Goal: Task Accomplishment & Management: Use online tool/utility

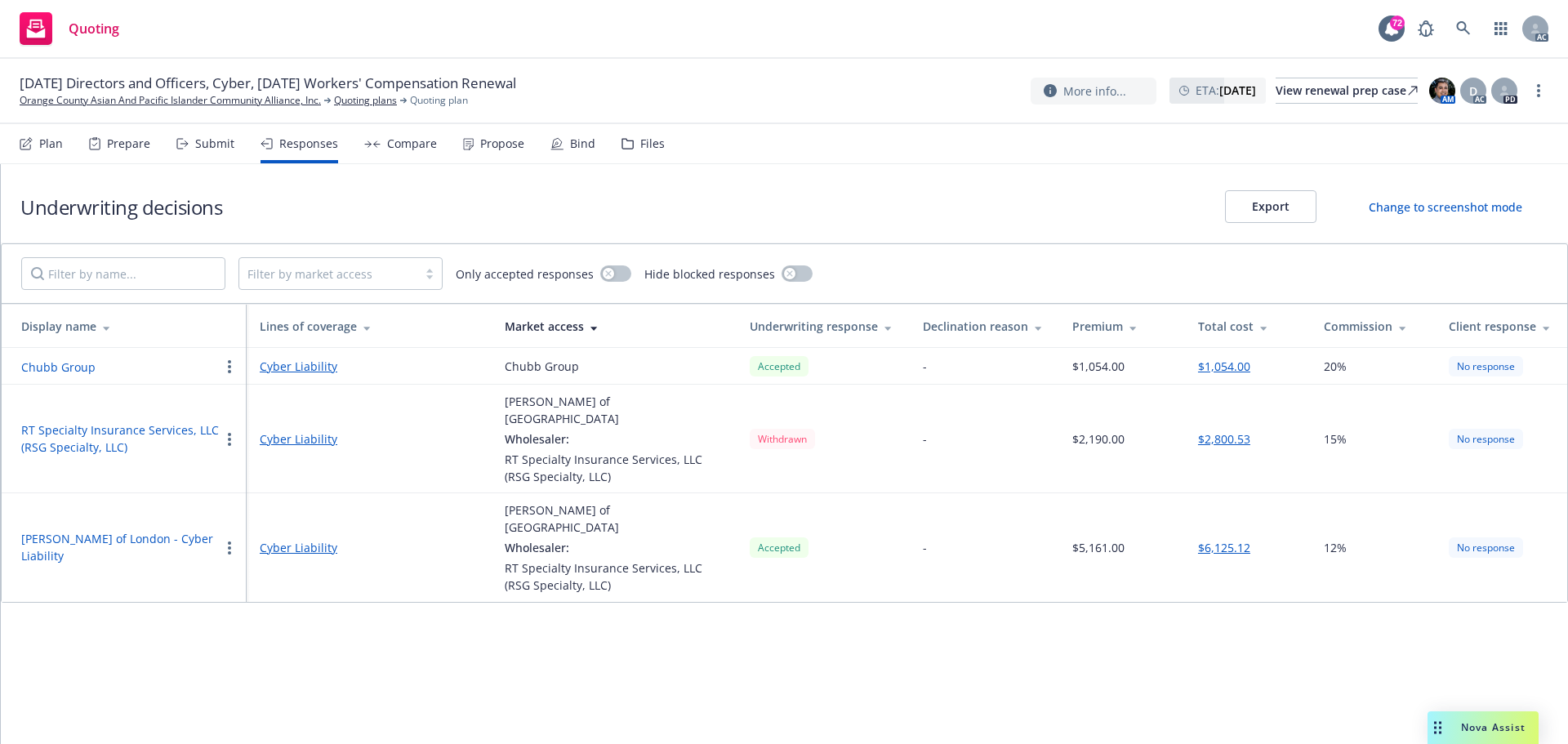
click at [205, 147] on div "Submit" at bounding box center [214, 144] width 39 height 13
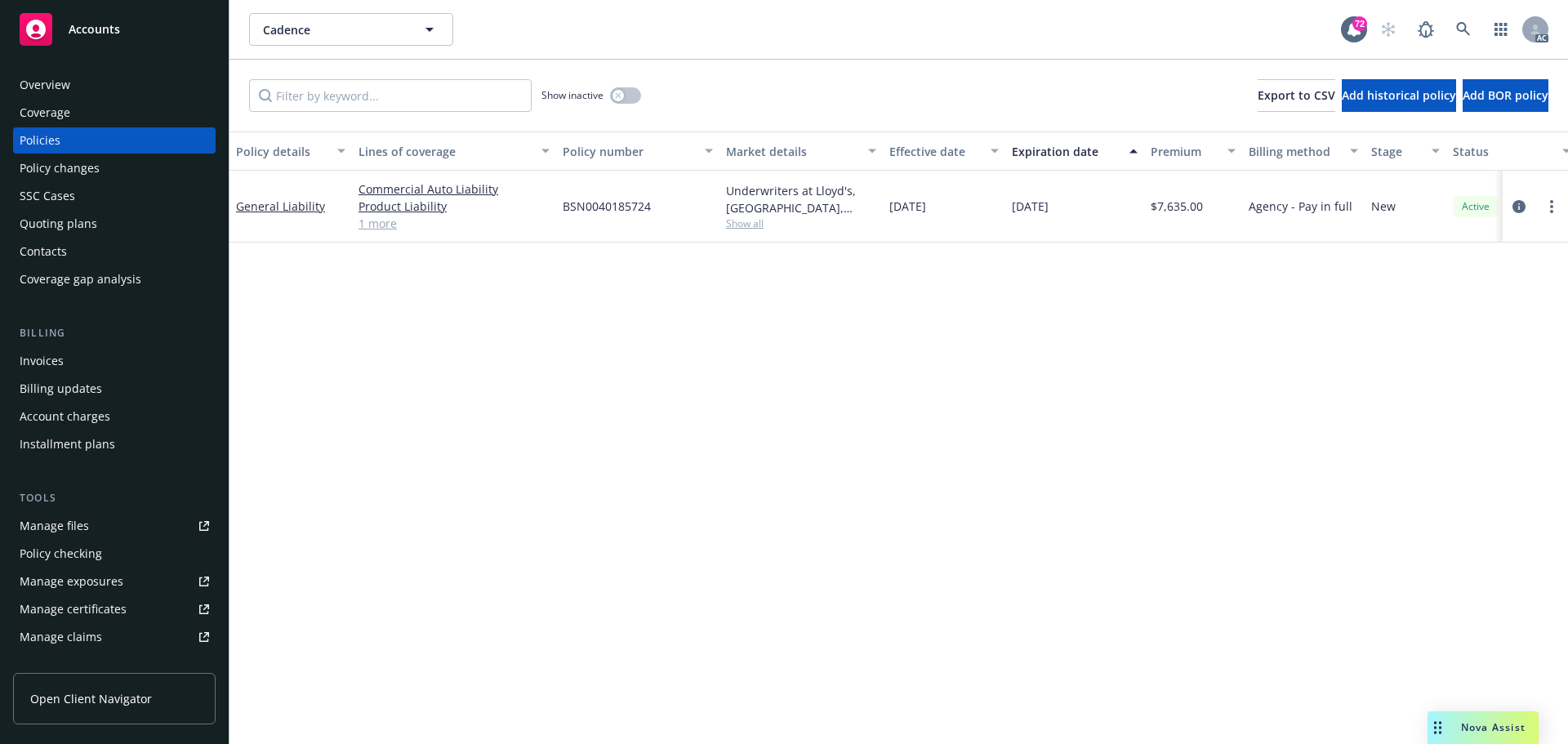
click at [735, 225] on span "Show all" at bounding box center [801, 223] width 150 height 14
click at [1055, 347] on div "Policy details Lines of coverage Policy number Market details Effective date Ex…" at bounding box center [899, 437] width 1339 height 612
click at [385, 225] on link "1 more" at bounding box center [453, 223] width 191 height 17
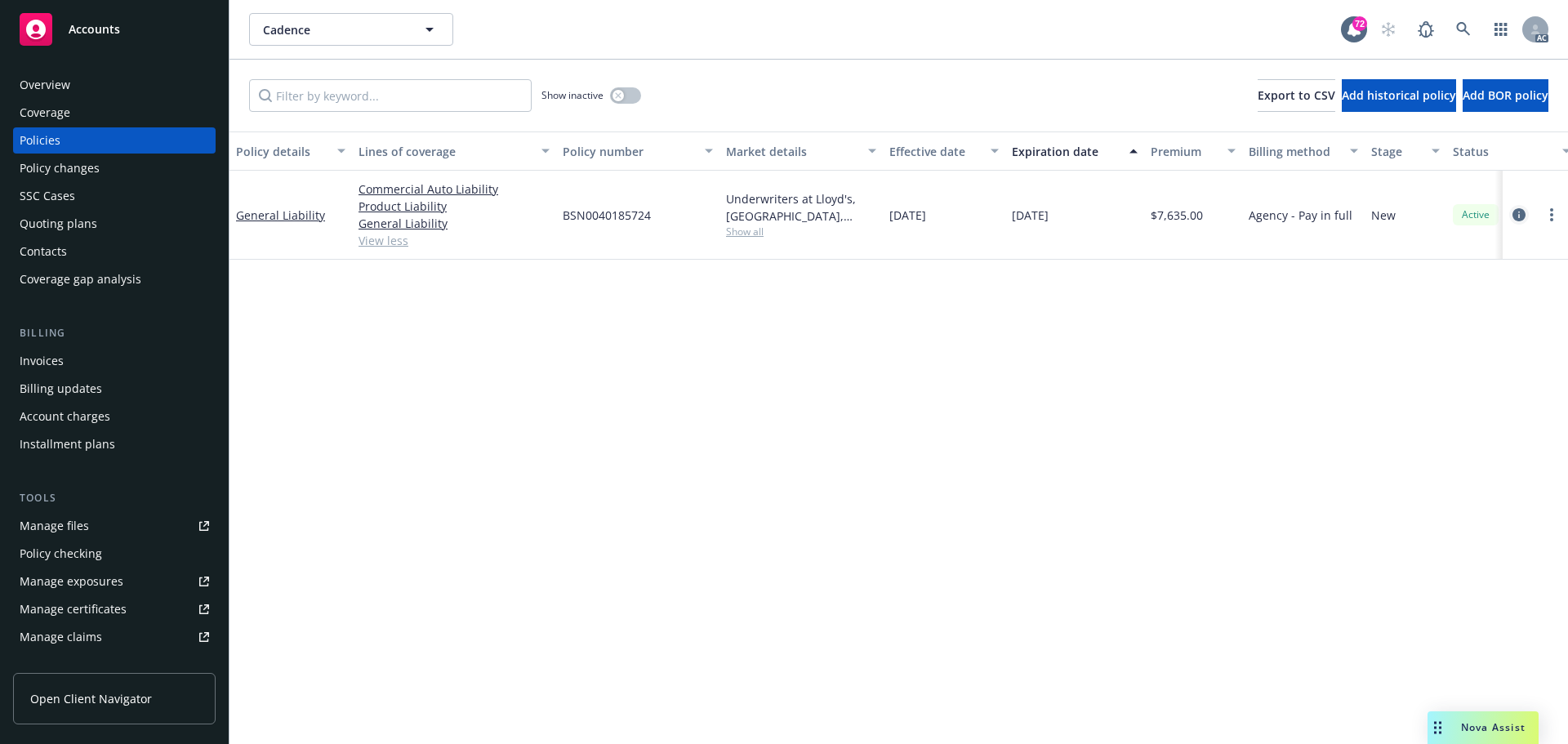
click at [1516, 215] on icon "circleInformation" at bounding box center [1520, 215] width 13 height 13
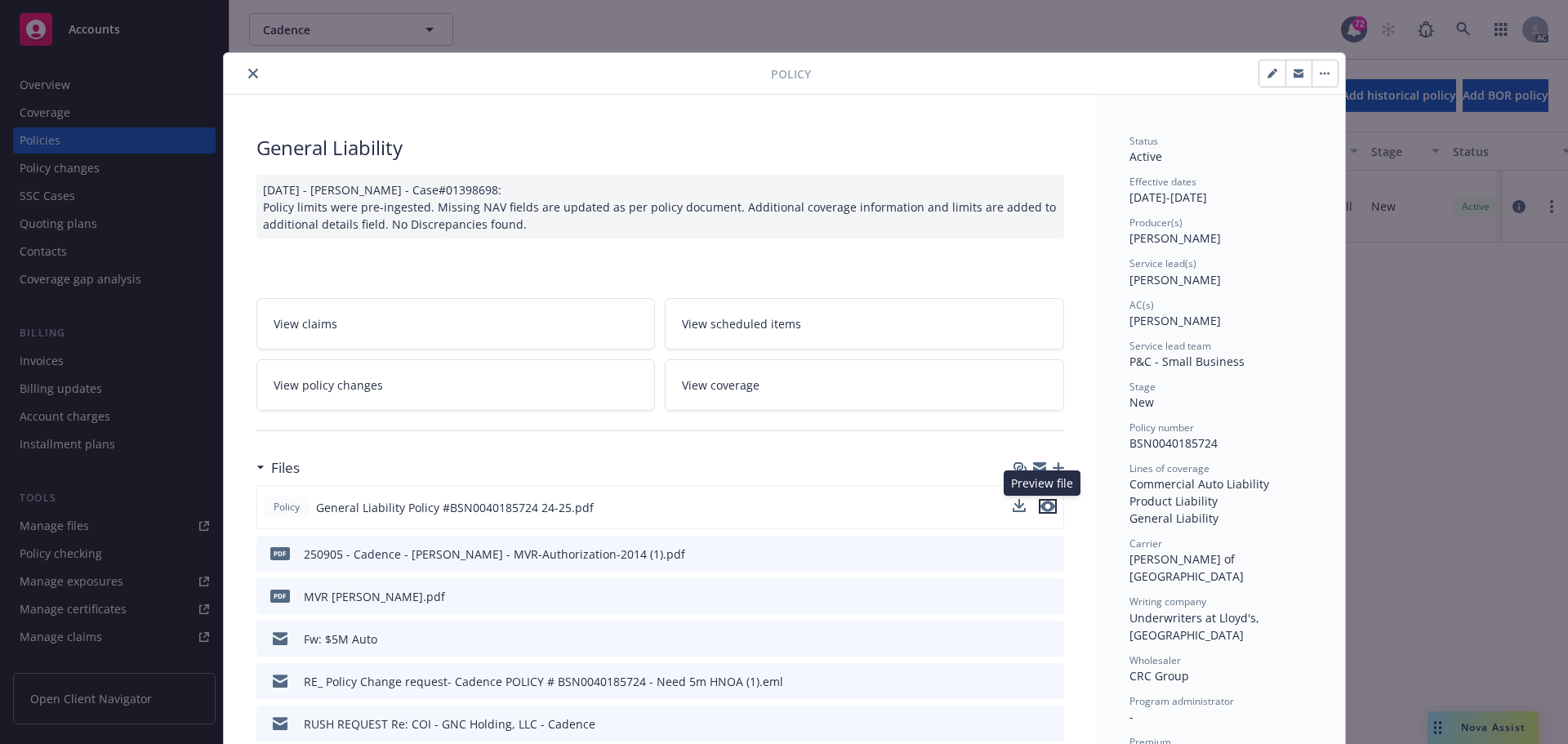
click at [1044, 509] on icon "preview file" at bounding box center [1048, 507] width 15 height 12
click at [248, 72] on icon "close" at bounding box center [253, 73] width 10 height 10
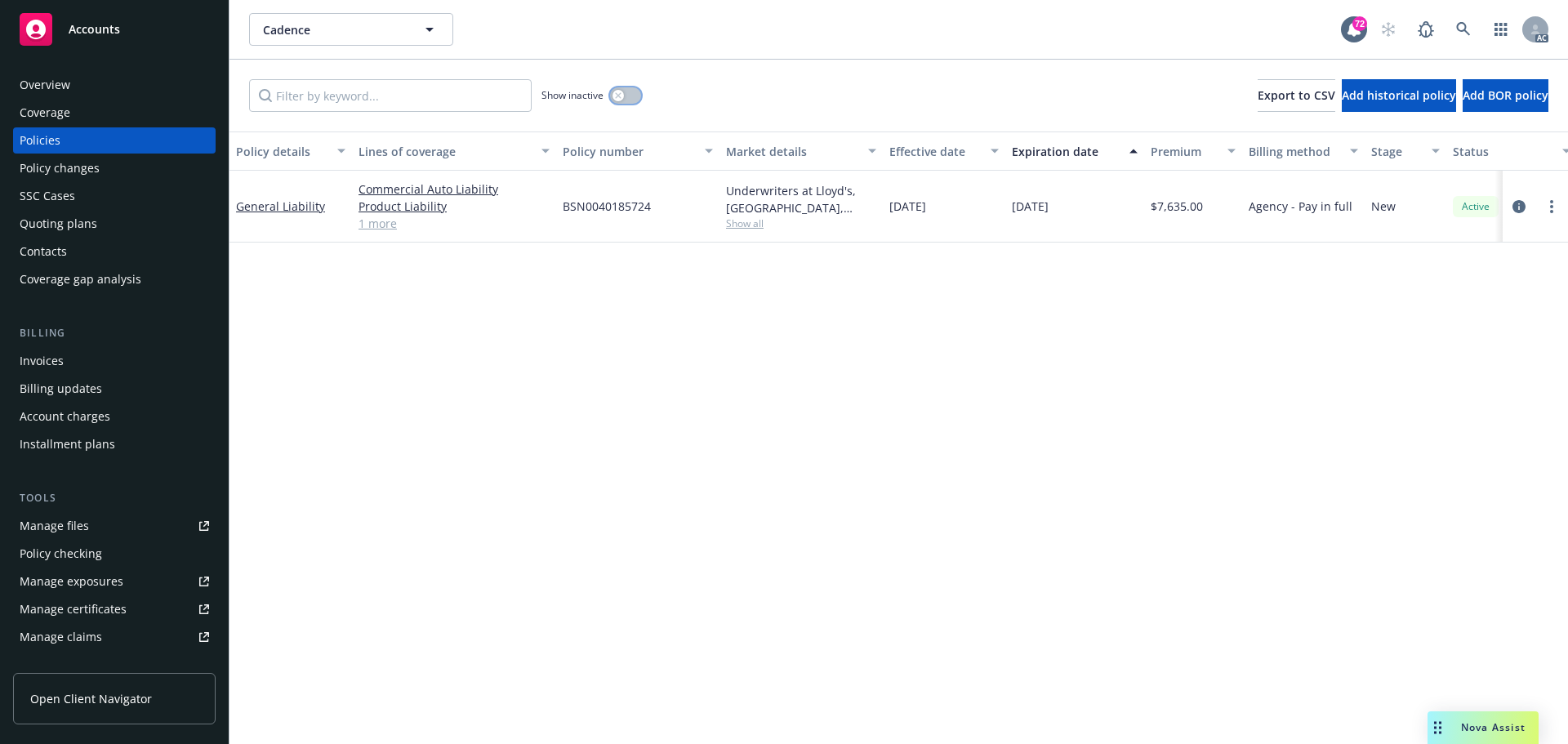
click at [632, 98] on button "button" at bounding box center [625, 96] width 31 height 17
click at [632, 98] on div "button" at bounding box center [632, 96] width 12 height 12
click at [626, 102] on button "button" at bounding box center [625, 96] width 31 height 17
click at [636, 96] on icon "button" at bounding box center [632, 96] width 7 height 5
click at [739, 214] on div "Underwriters at Lloyd's, London, Lloyd's of London, CRC Group" at bounding box center [801, 199] width 150 height 34
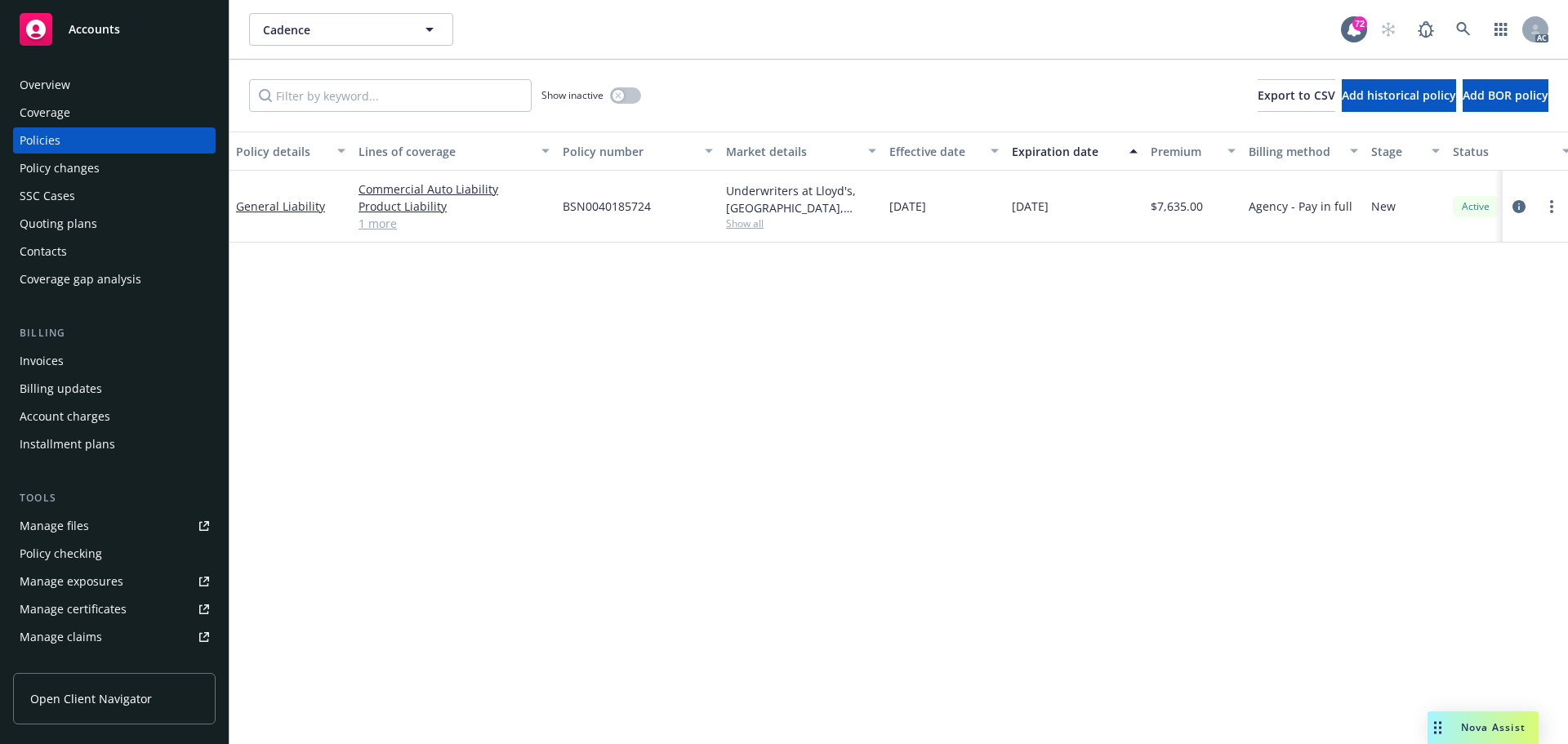
click at [741, 224] on span "Show all" at bounding box center [801, 223] width 150 height 14
click at [342, 393] on div "Policy details Lines of coverage Policy number Market details Effective date Ex…" at bounding box center [899, 437] width 1339 height 612
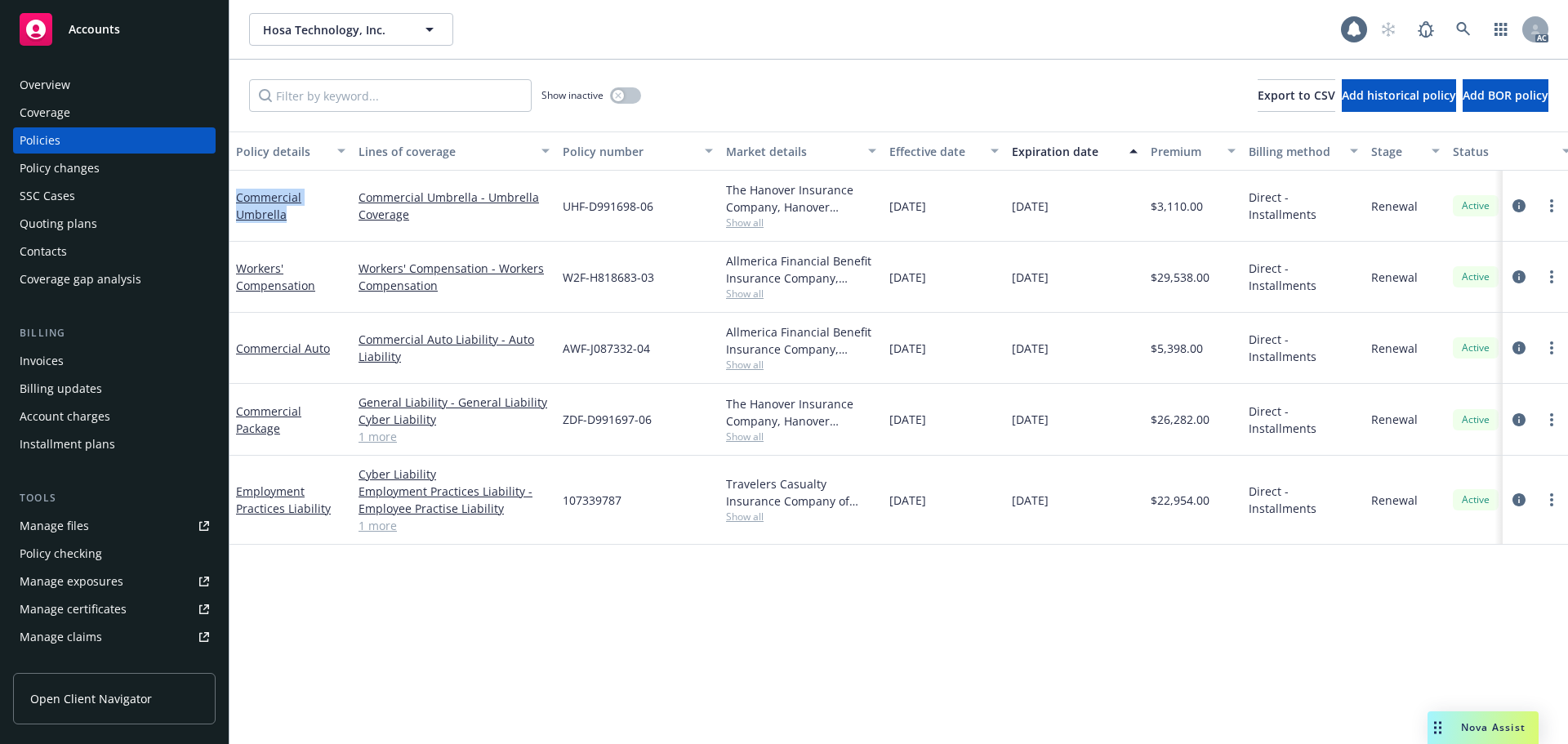
drag, startPoint x: 298, startPoint y: 220, endPoint x: 235, endPoint y: 200, distance: 66.1
click at [235, 200] on div "Commercial Umbrella" at bounding box center [291, 206] width 122 height 71
copy link "Commercial Umbrella"
drag, startPoint x: 330, startPoint y: 283, endPoint x: 237, endPoint y: 267, distance: 94.4
click at [237, 267] on div "Workers' Compensation" at bounding box center [290, 277] width 109 height 34
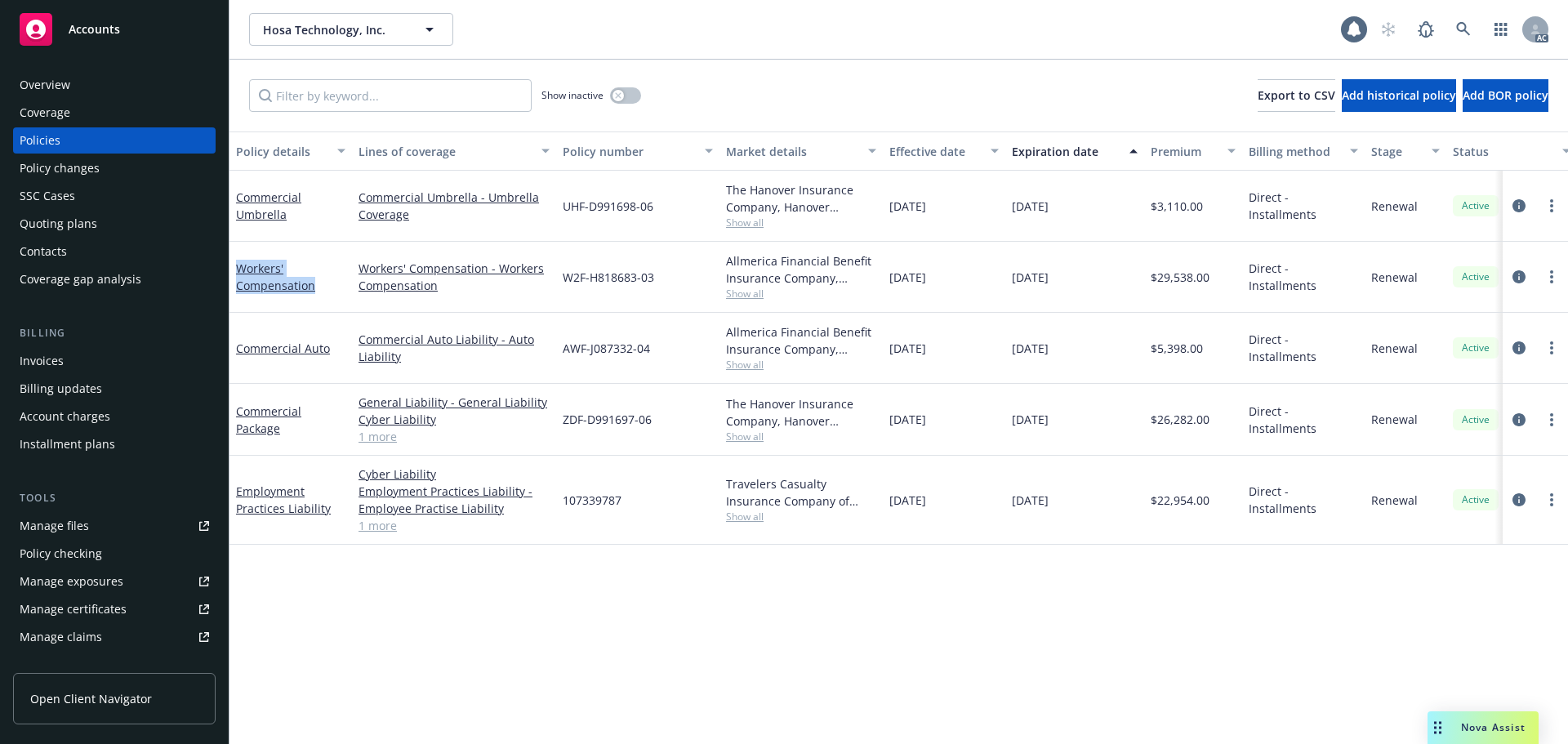
copy link "Workers' Compensation"
drag, startPoint x: 332, startPoint y: 357, endPoint x: 232, endPoint y: 352, distance: 100.1
click at [232, 352] on div "Commercial Auto" at bounding box center [291, 348] width 122 height 71
copy link "Commercial Auto"
drag, startPoint x: 300, startPoint y: 427, endPoint x: 234, endPoint y: 411, distance: 67.9
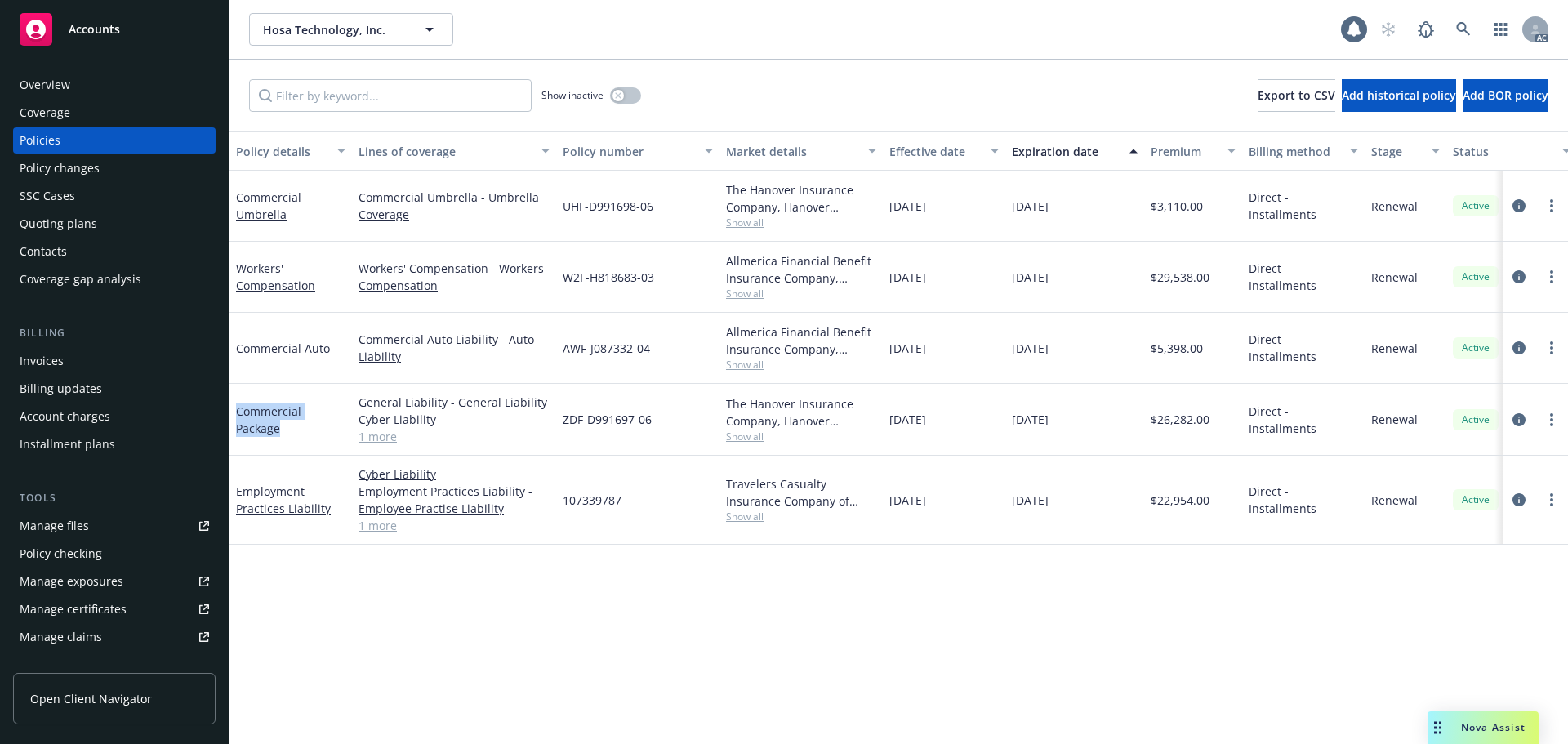
click at [234, 411] on div "Commercial Package" at bounding box center [291, 420] width 122 height 72
copy link "Commercial Package"
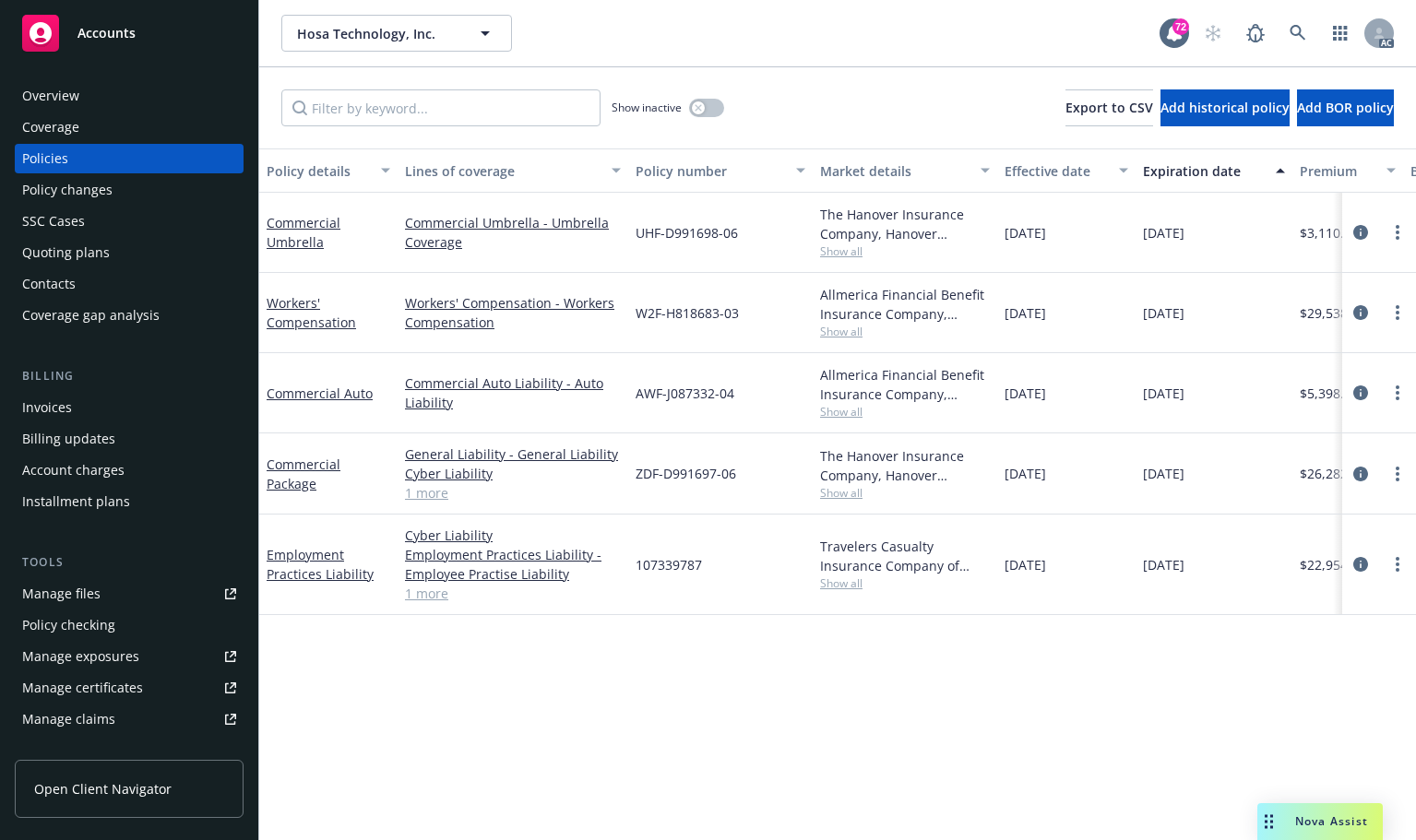
click at [1310, 822] on span "Nova Assist" at bounding box center [1331, 821] width 72 height 16
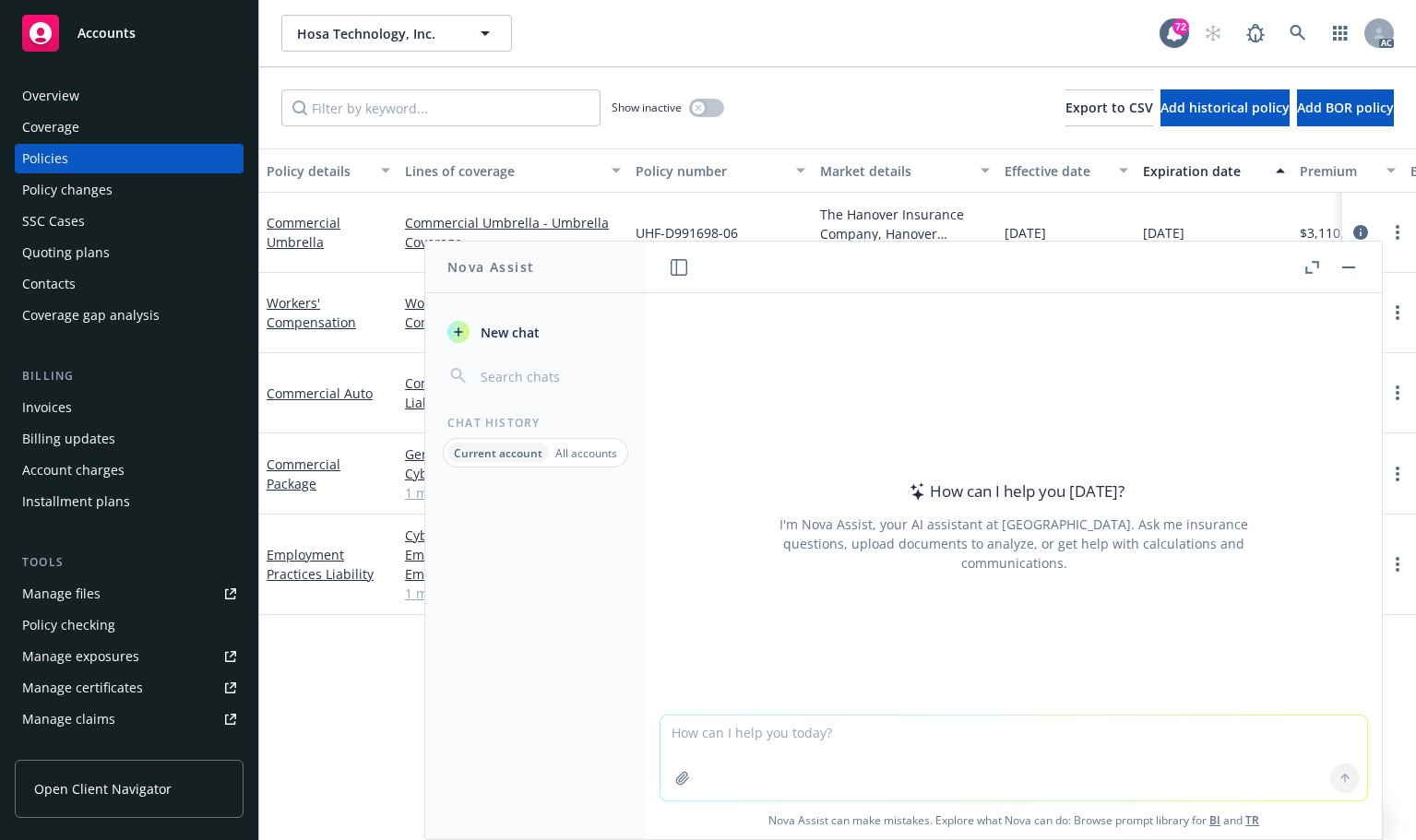
click at [987, 734] on textarea at bounding box center [1013, 758] width 707 height 85
click at [979, 750] on textarea at bounding box center [1013, 758] width 707 height 85
type textarea "c"
paste textarea "$4,884,544"
click at [852, 731] on textarea "calculater: $4,884,544 +" at bounding box center [1013, 757] width 707 height 87
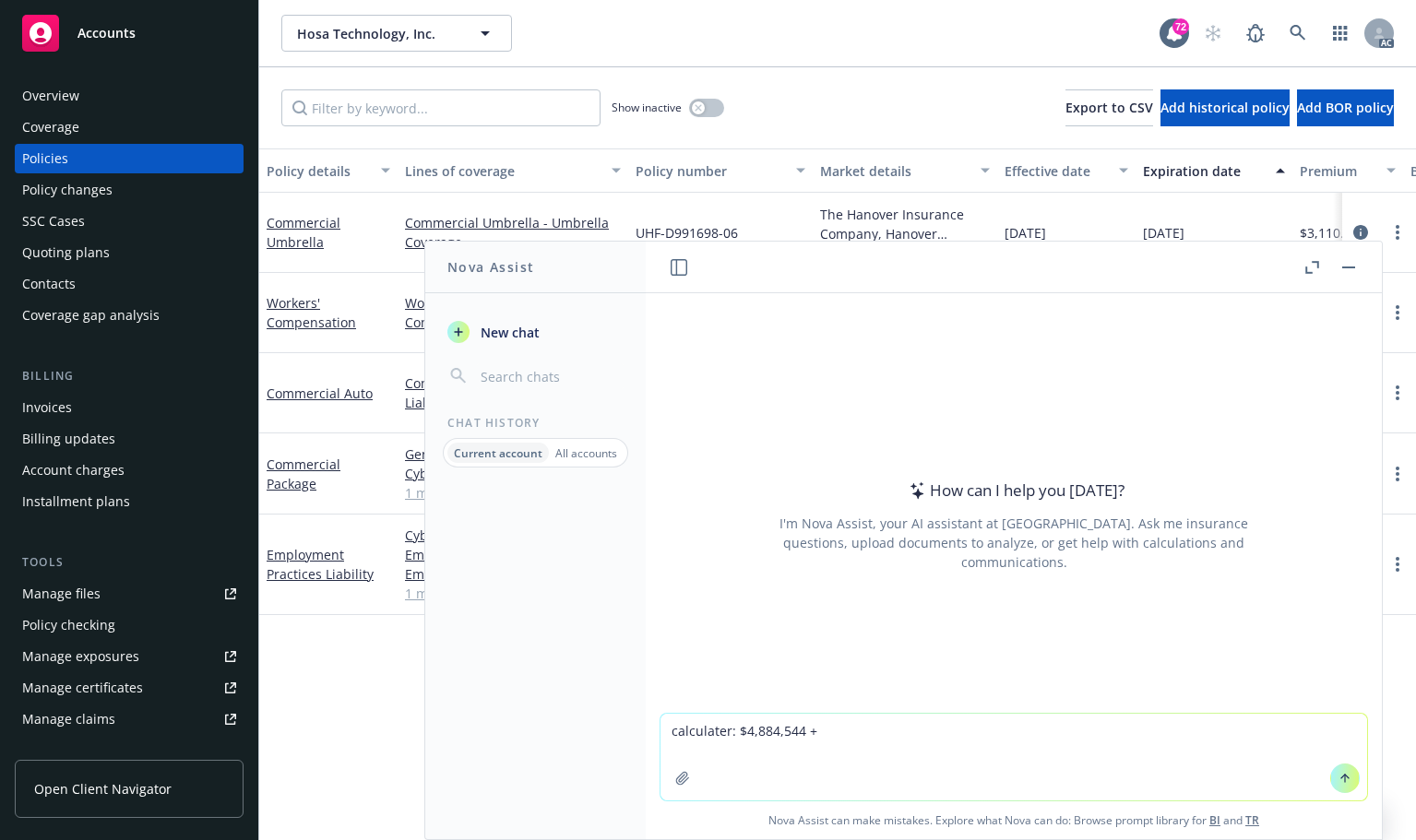
paste textarea "$2,489,220.00"
type textarea "calculater: $4,884,544 + $2,489,220.00="
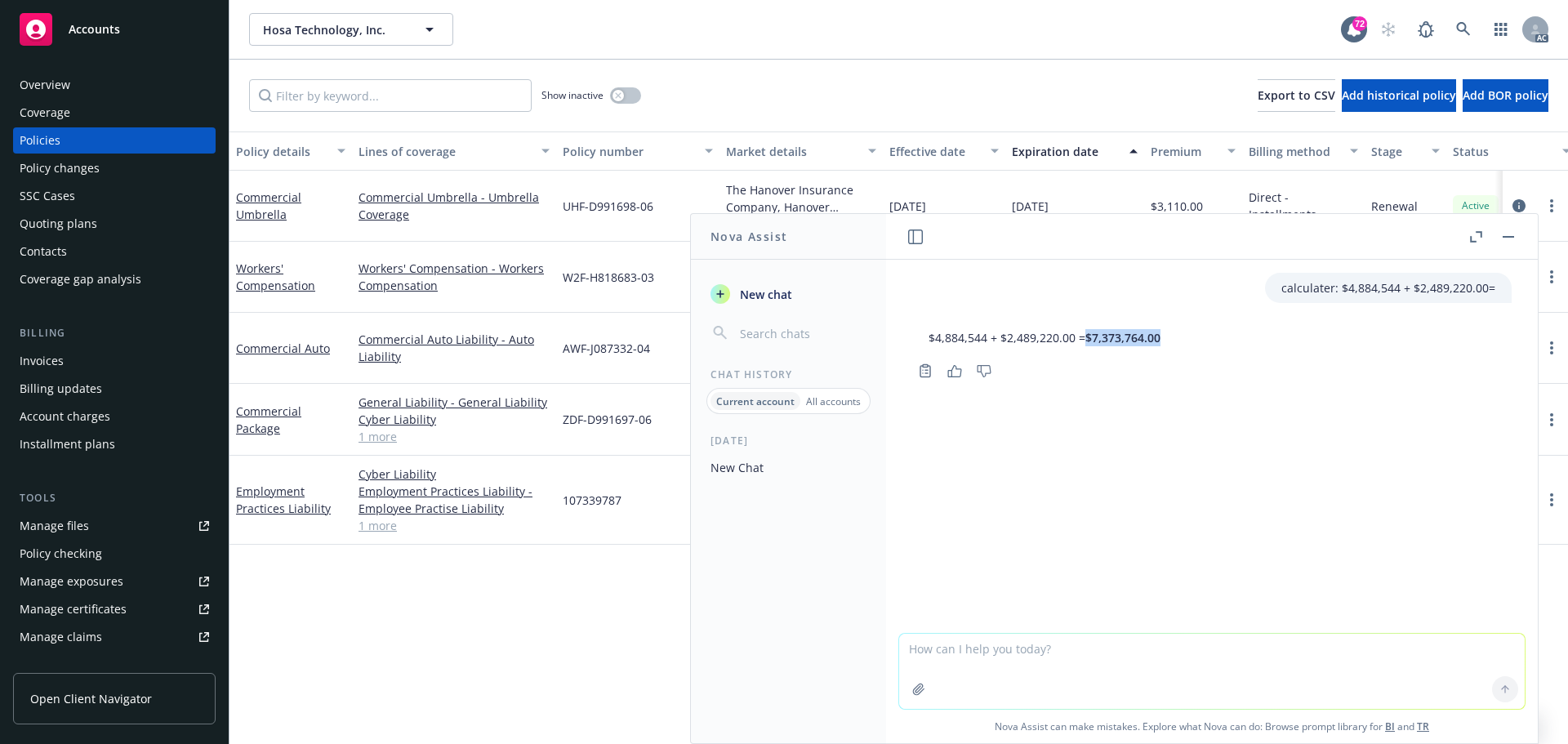
drag, startPoint x: 1087, startPoint y: 342, endPoint x: 1160, endPoint y: 346, distance: 73.1
click at [1160, 346] on p "$4,884,544 + $2,489,220.00 = $7,373,764.00" at bounding box center [1045, 337] width 232 height 17
copy span "$7,373,764.00"
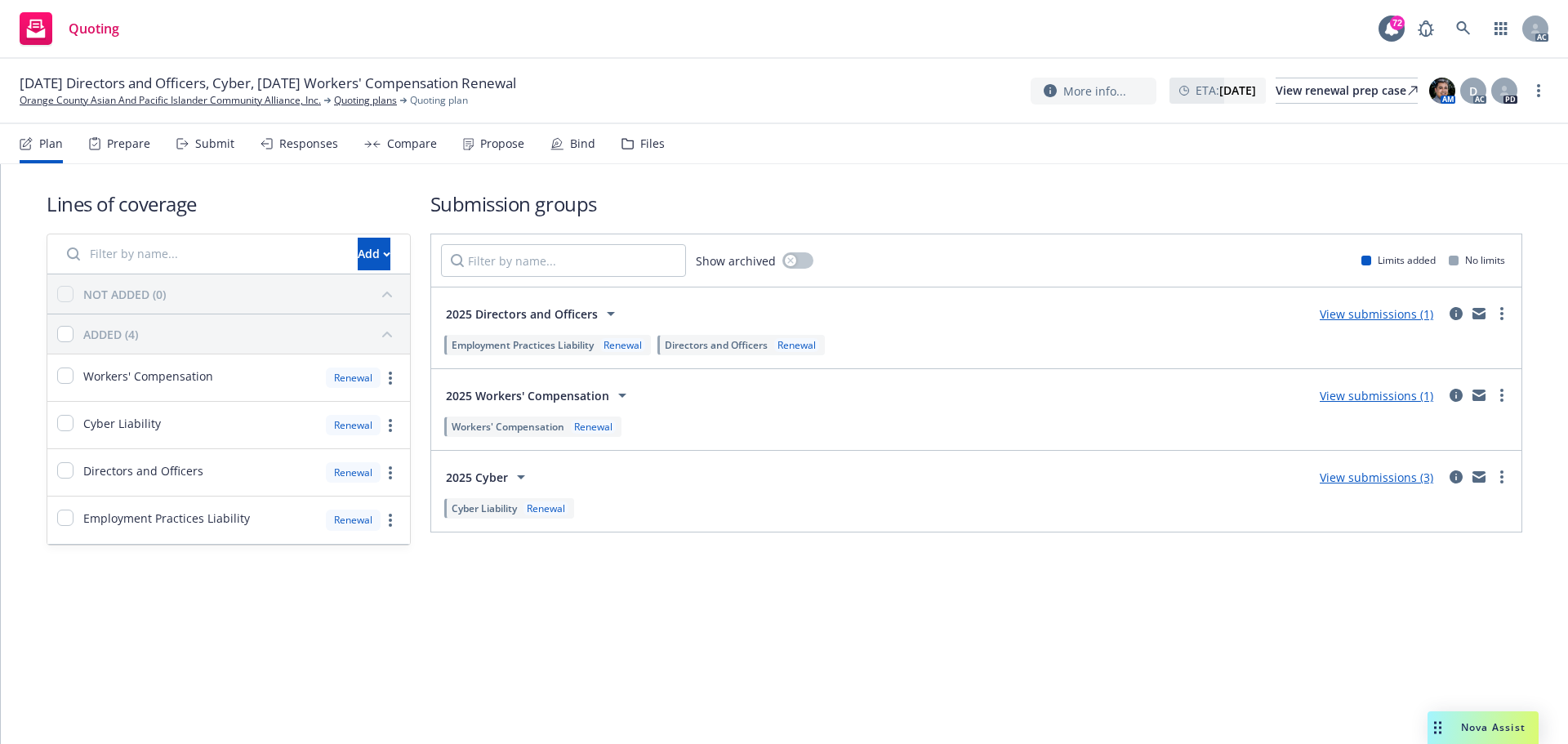
click at [192, 147] on div "Submit" at bounding box center [206, 143] width 58 height 39
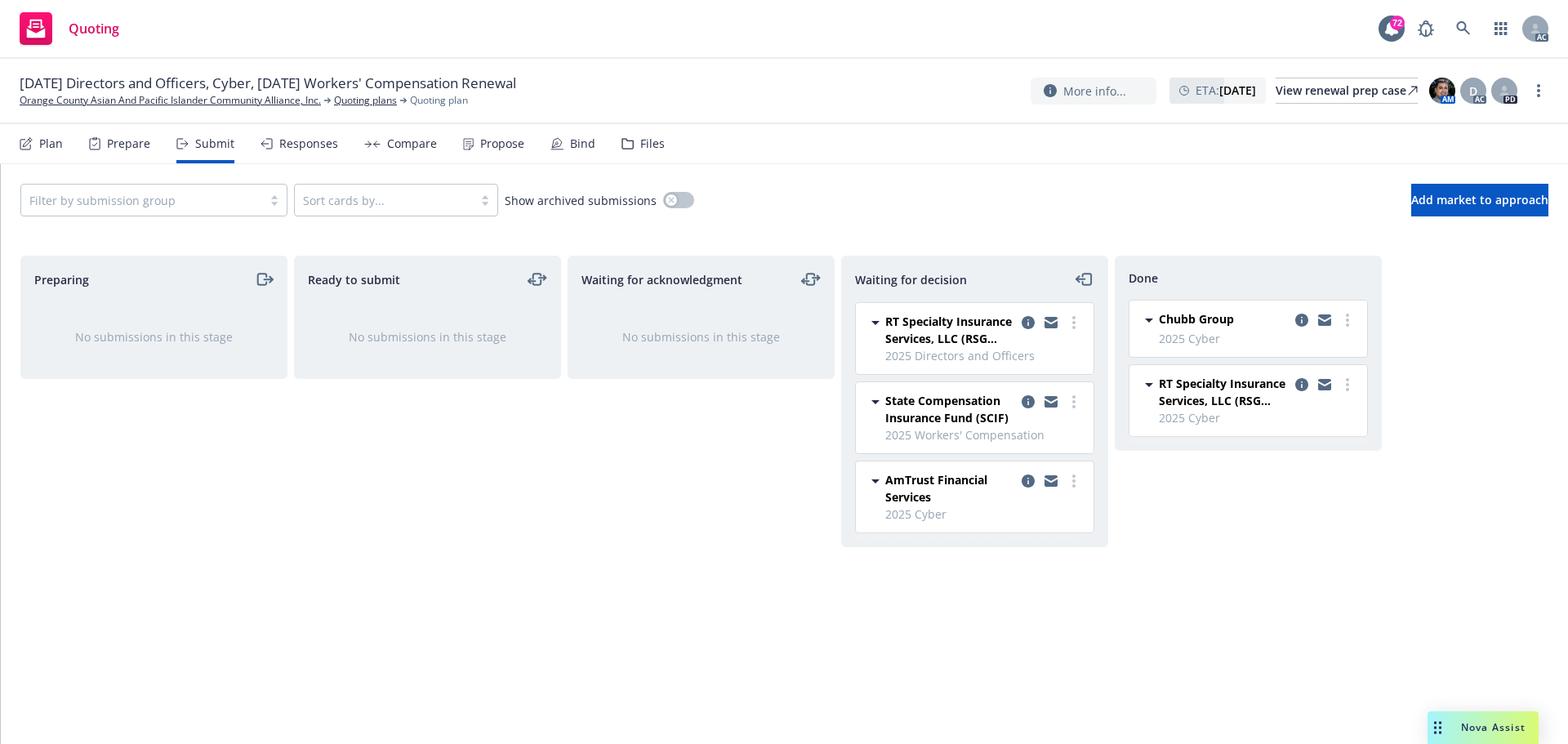
click at [296, 152] on div "Responses" at bounding box center [299, 143] width 77 height 39
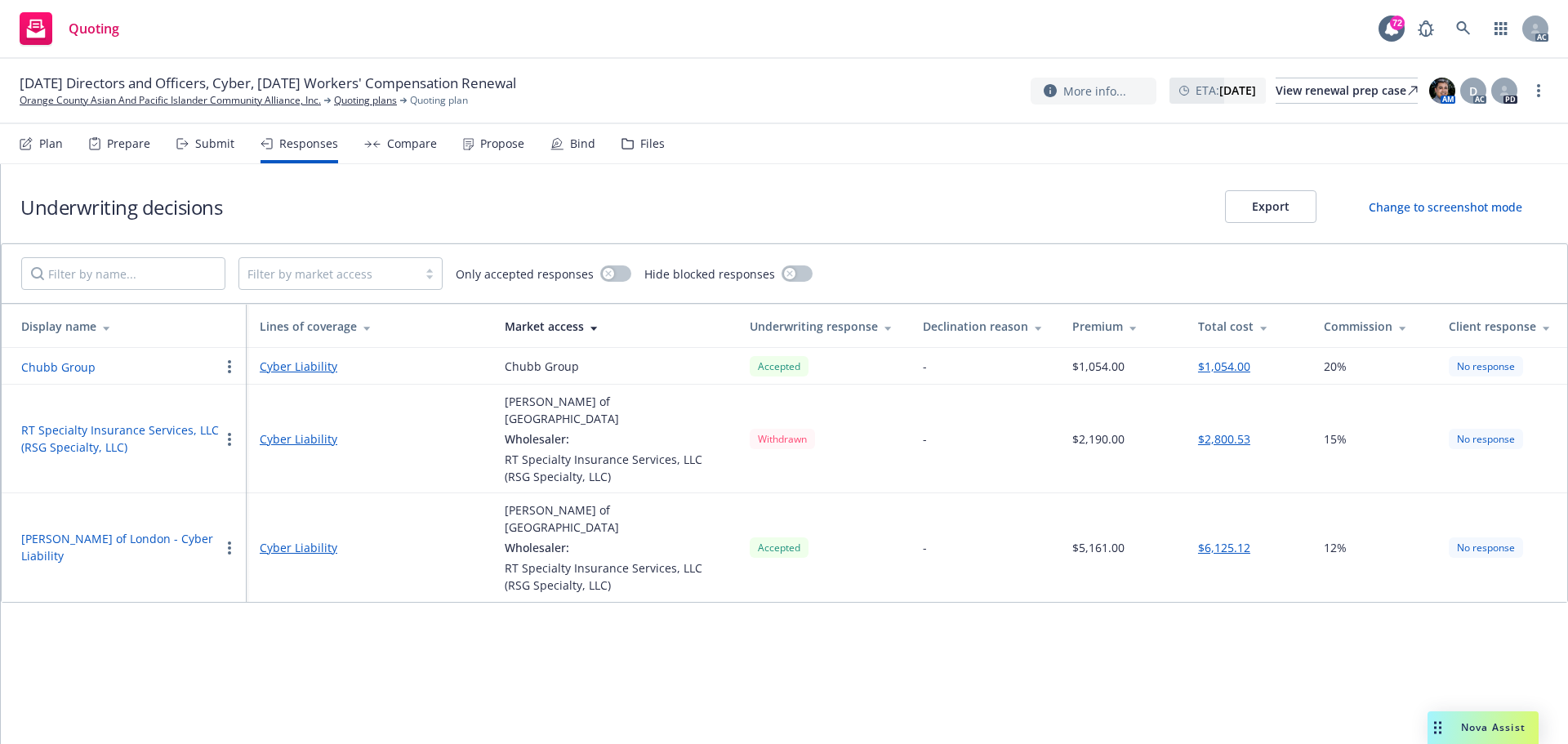
click at [224, 149] on div "Submit" at bounding box center [214, 144] width 39 height 13
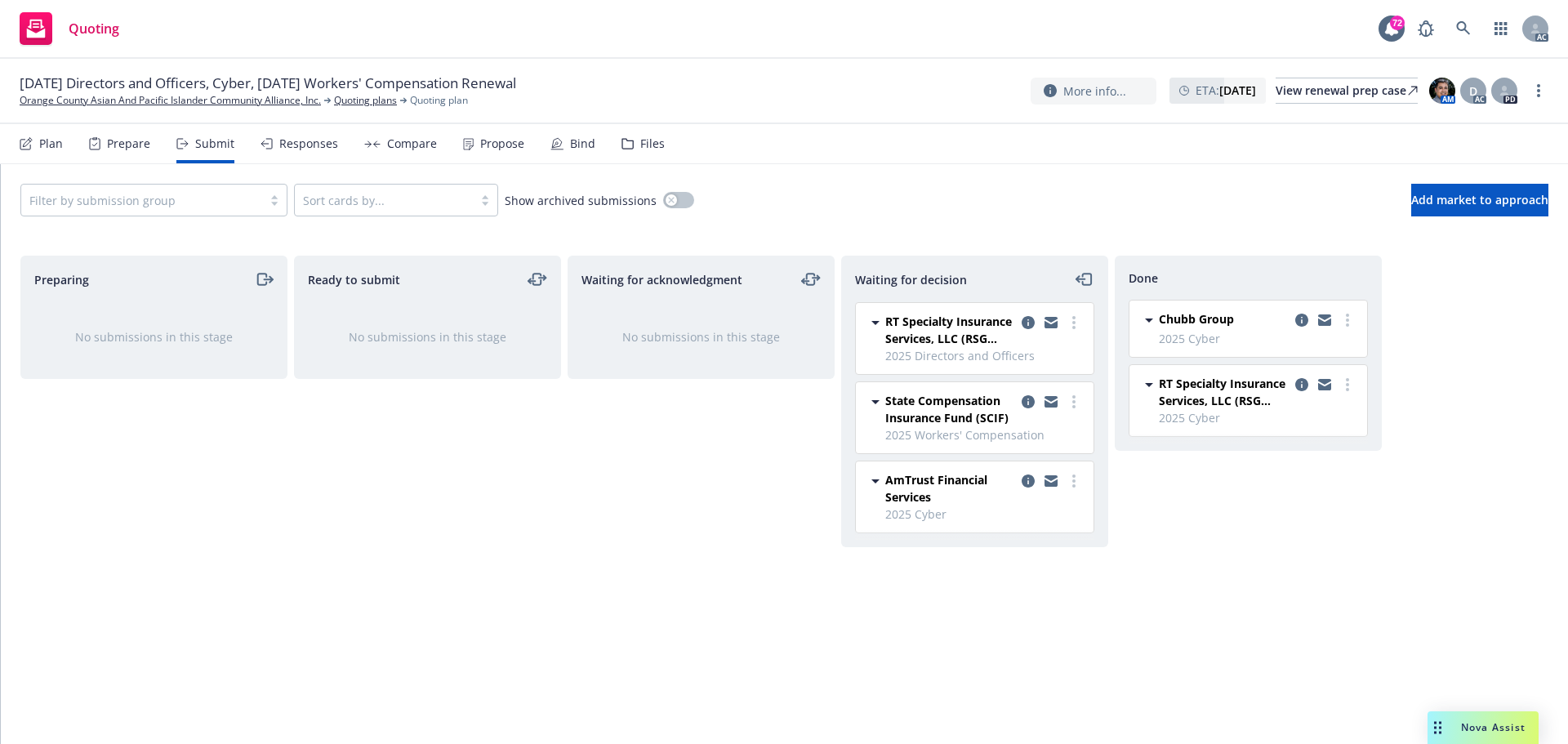
click at [307, 149] on div "Responses" at bounding box center [308, 144] width 59 height 13
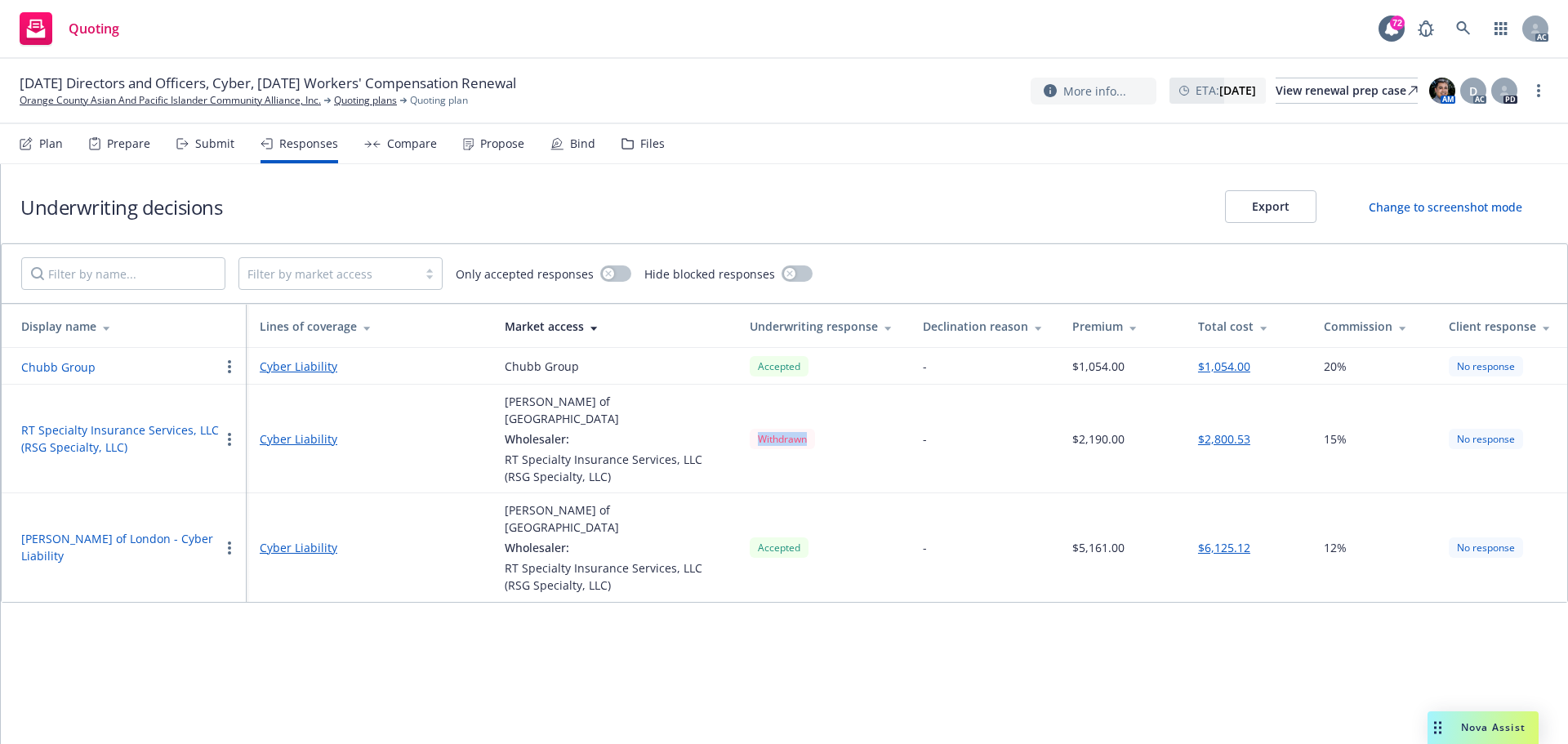
drag, startPoint x: 827, startPoint y: 439, endPoint x: 761, endPoint y: 439, distance: 66.0
click at [761, 439] on div "Withdrawn" at bounding box center [823, 439] width 147 height 21
copy div "Withdrawn"
drag, startPoint x: 1266, startPoint y: 447, endPoint x: 1196, endPoint y: 446, distance: 70.0
click at [1196, 446] on td "$2,800.53" at bounding box center [1248, 439] width 126 height 108
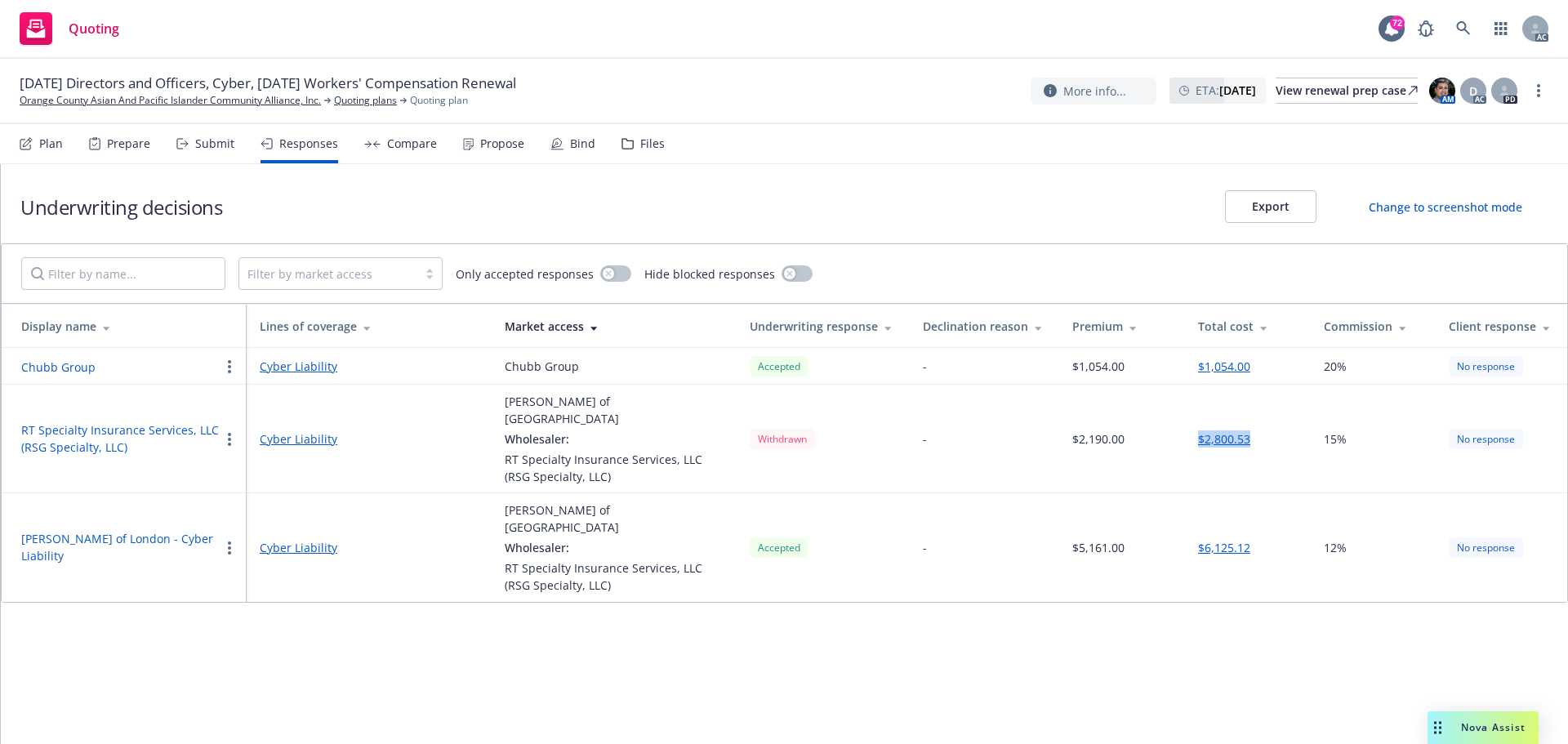
copy button "$2,800.53"
drag, startPoint x: 1208, startPoint y: 524, endPoint x: 1248, endPoint y: 524, distance: 40.0
click at [1248, 524] on td "$6,125.12" at bounding box center [1248, 547] width 126 height 108
copy button "$6,125.12"
click at [493, 148] on div "Propose" at bounding box center [502, 144] width 44 height 13
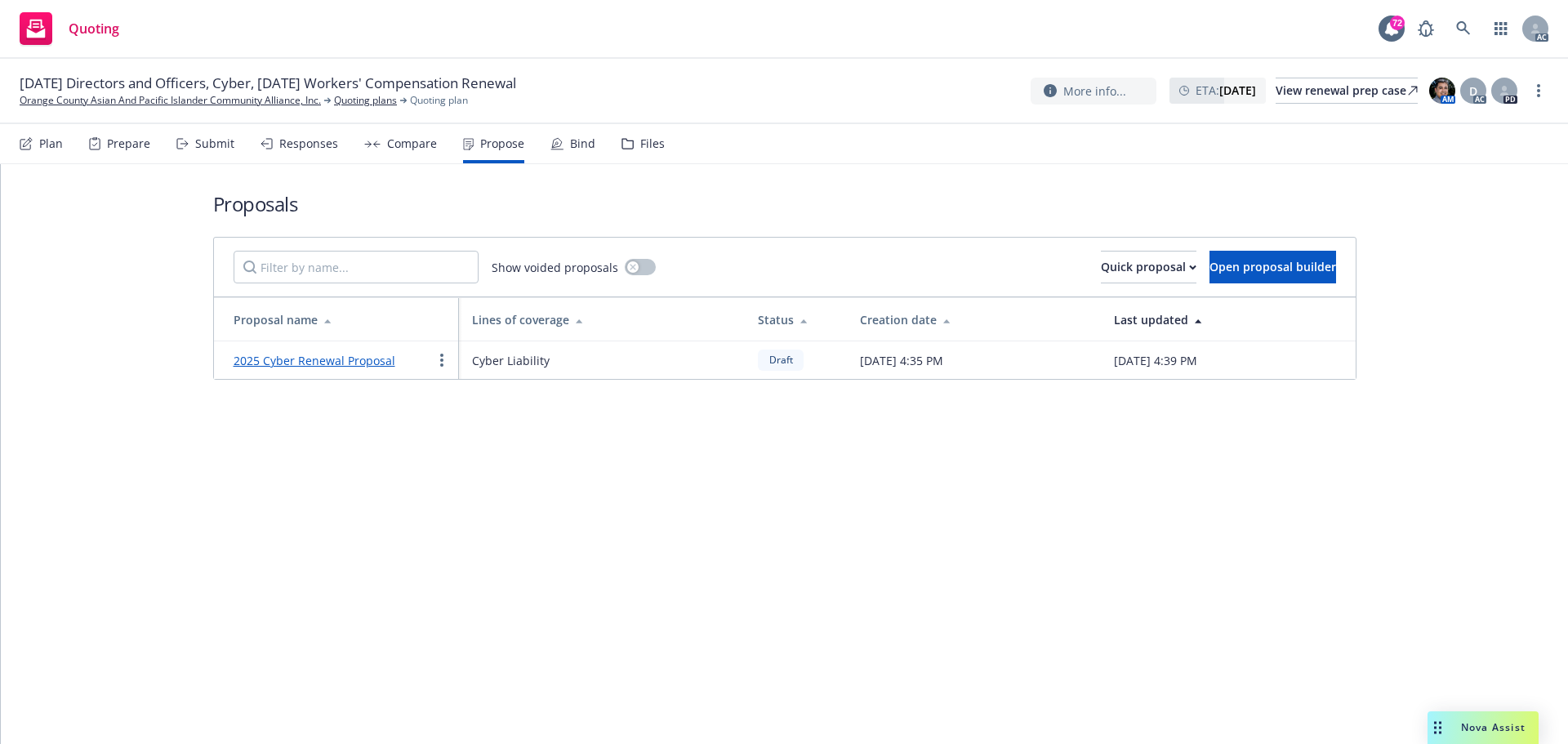
click at [340, 362] on link "2025 Cyber Renewal Proposal" at bounding box center [314, 361] width 162 height 16
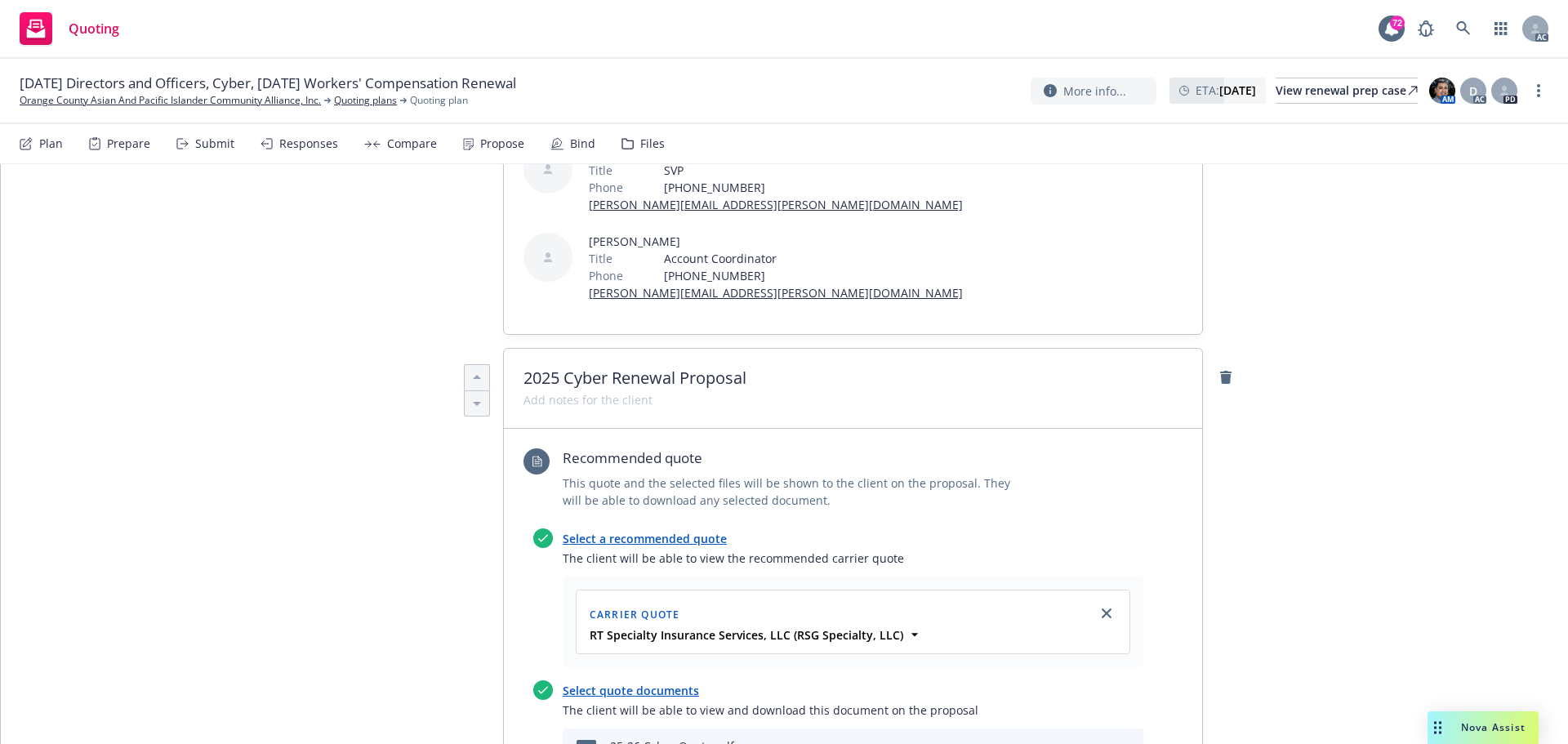
scroll to position [408, 0]
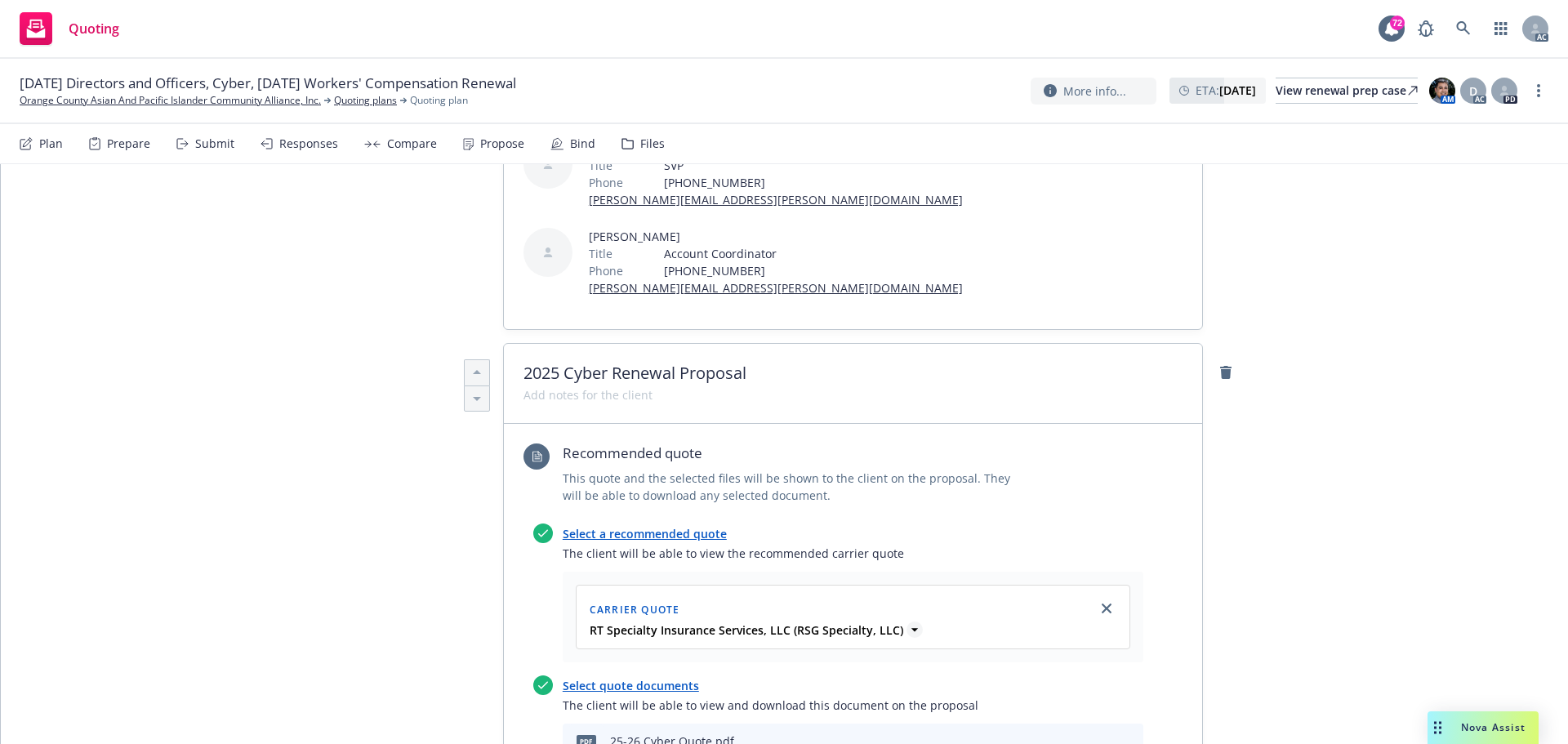
click at [911, 628] on icon at bounding box center [915, 630] width 7 height 3
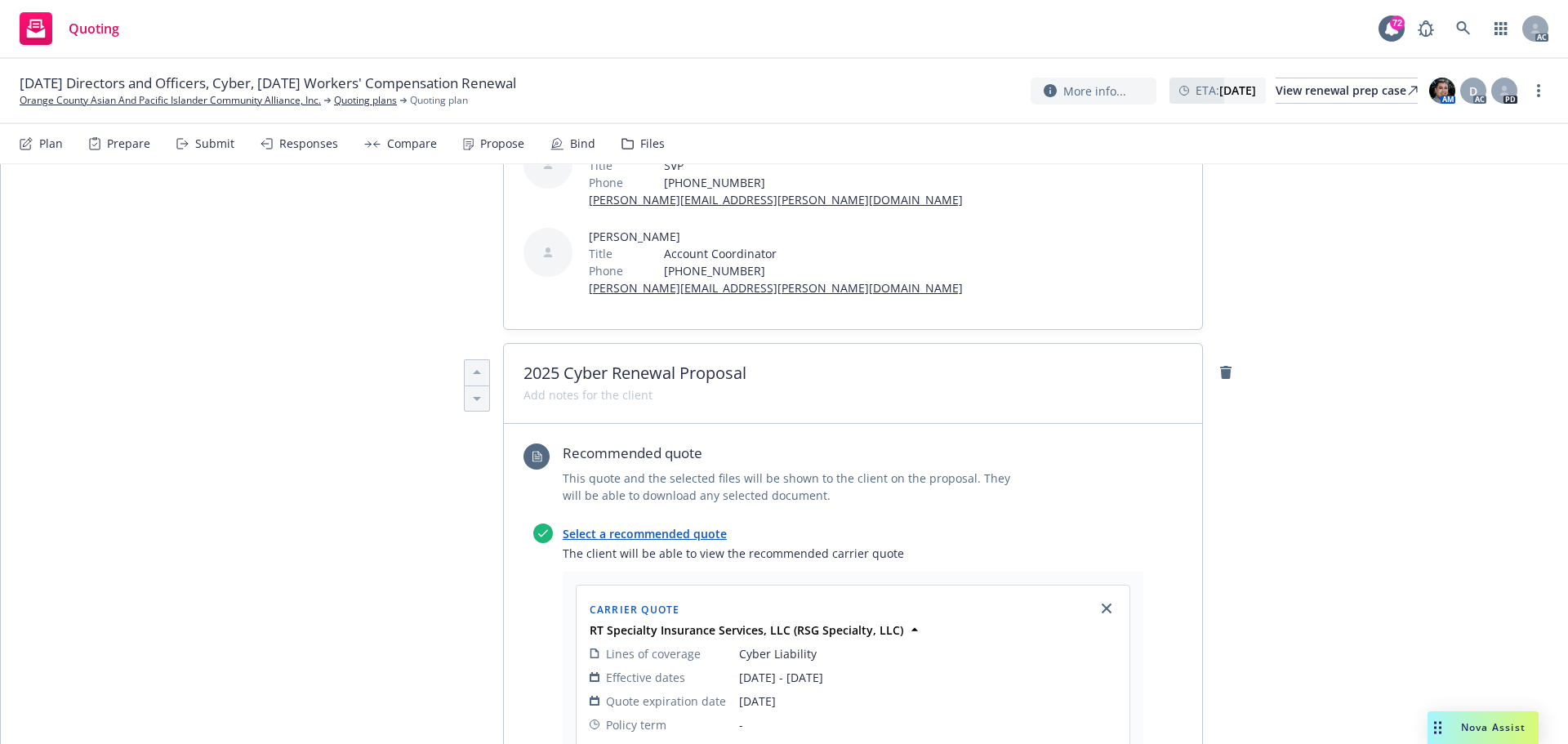
click at [194, 151] on div "Submit" at bounding box center [206, 143] width 58 height 39
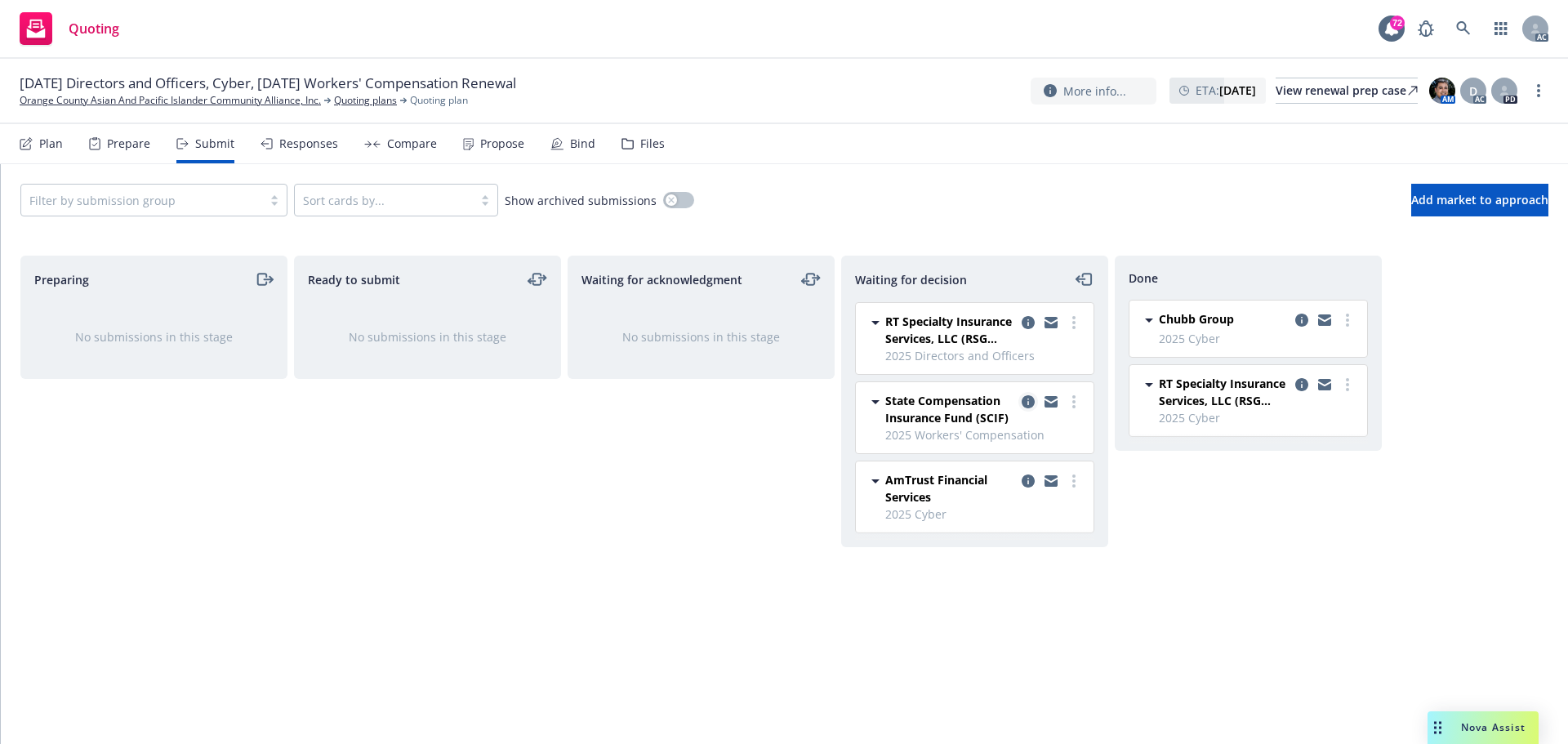
click at [1029, 402] on icon "copy logging email" at bounding box center [1029, 402] width 13 height 13
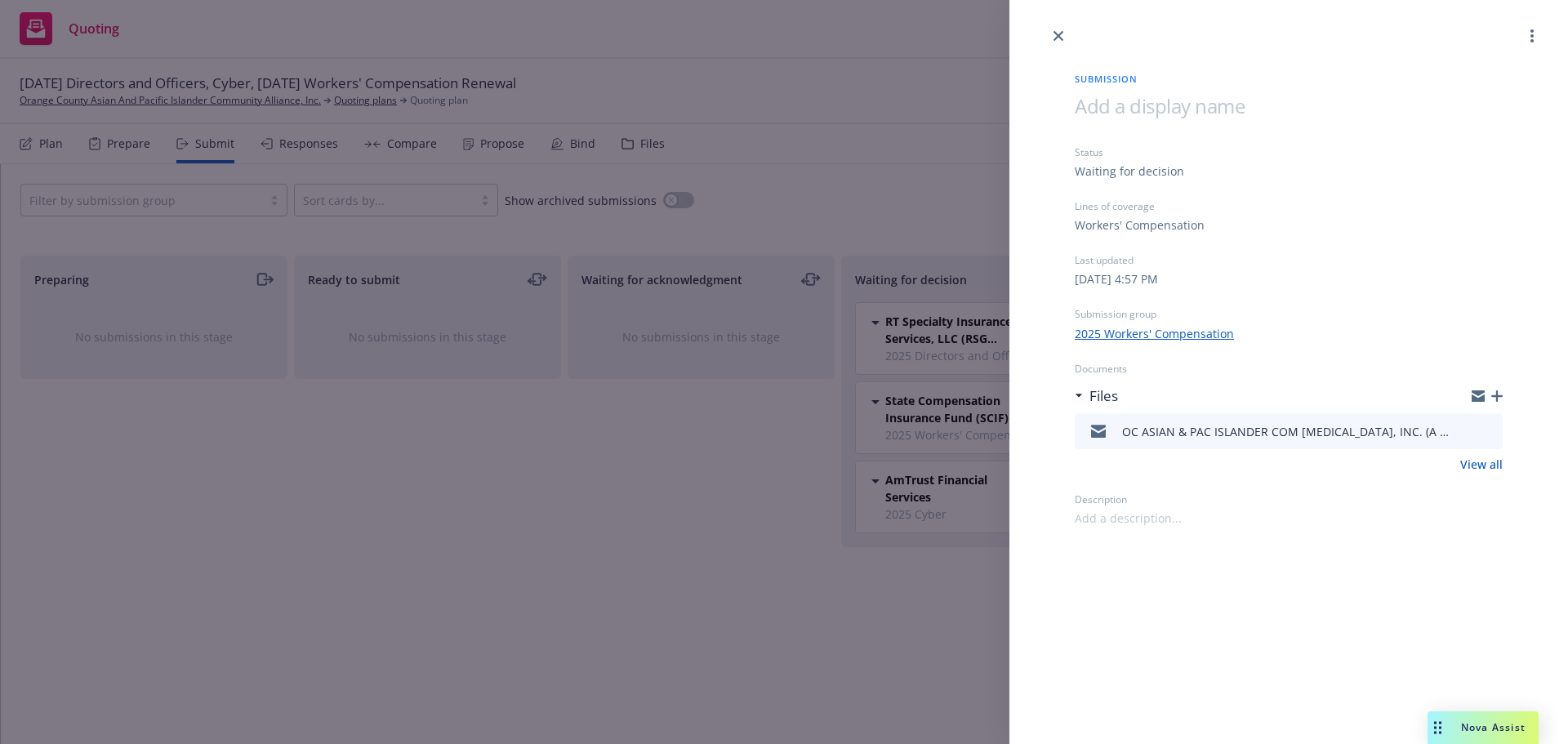
click at [1142, 337] on link "2025 Workers' Compensation" at bounding box center [1154, 333] width 159 height 17
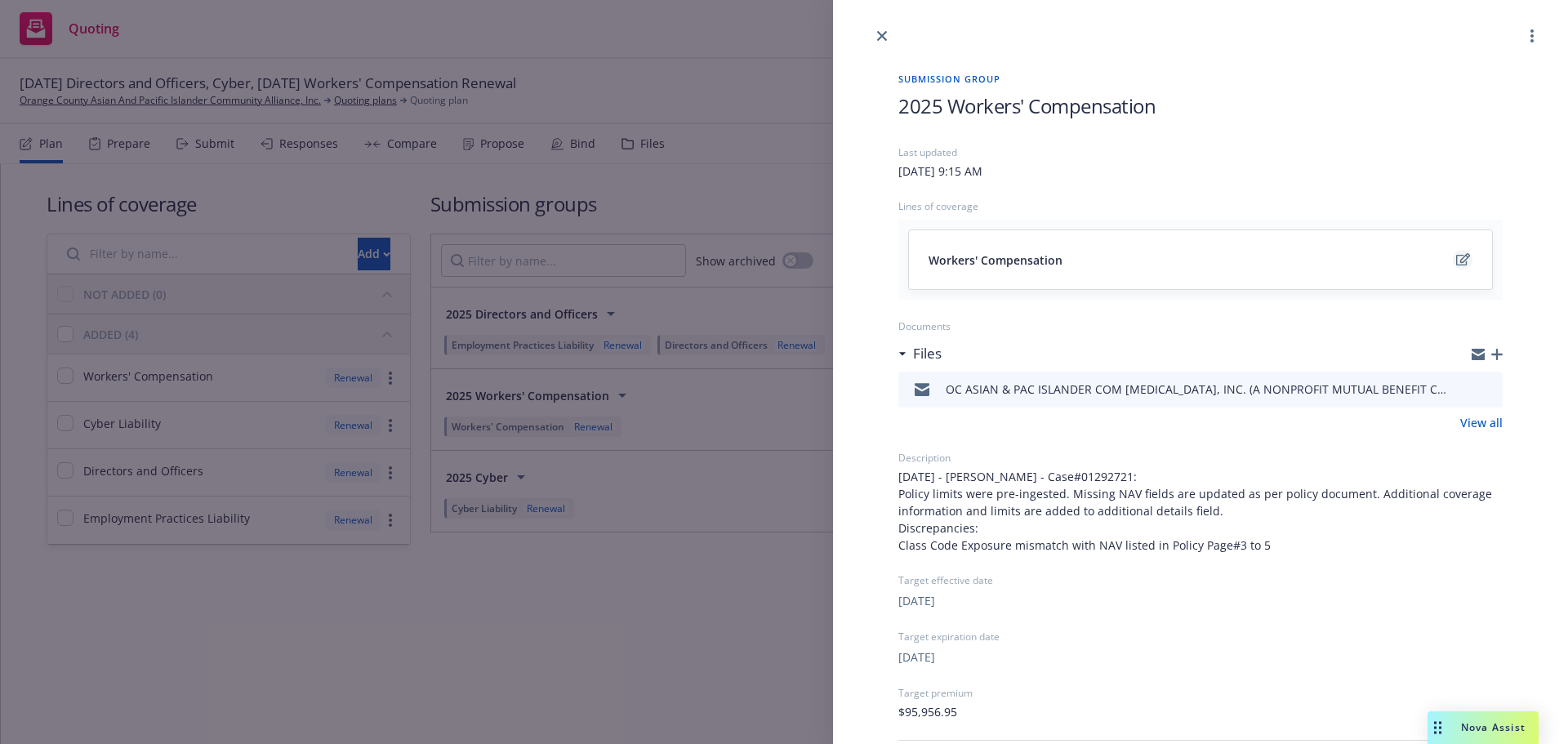
click at [1456, 260] on icon "edit" at bounding box center [1463, 259] width 14 height 12
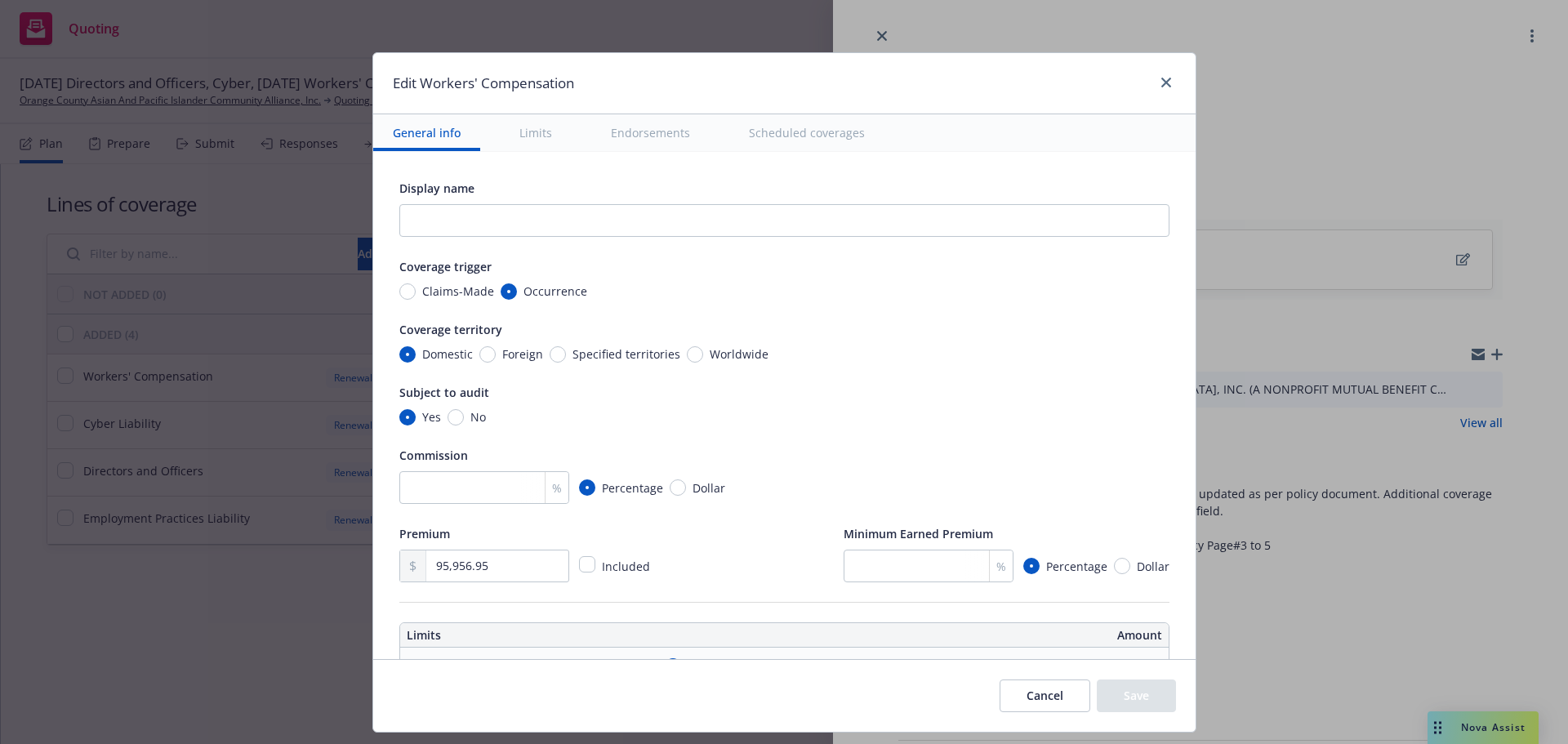
click at [568, 115] on div "General info Limits Endorsements Scheduled coverages" at bounding box center [784, 132] width 822 height 37
click at [765, 133] on button "Scheduled coverages" at bounding box center [807, 132] width 155 height 37
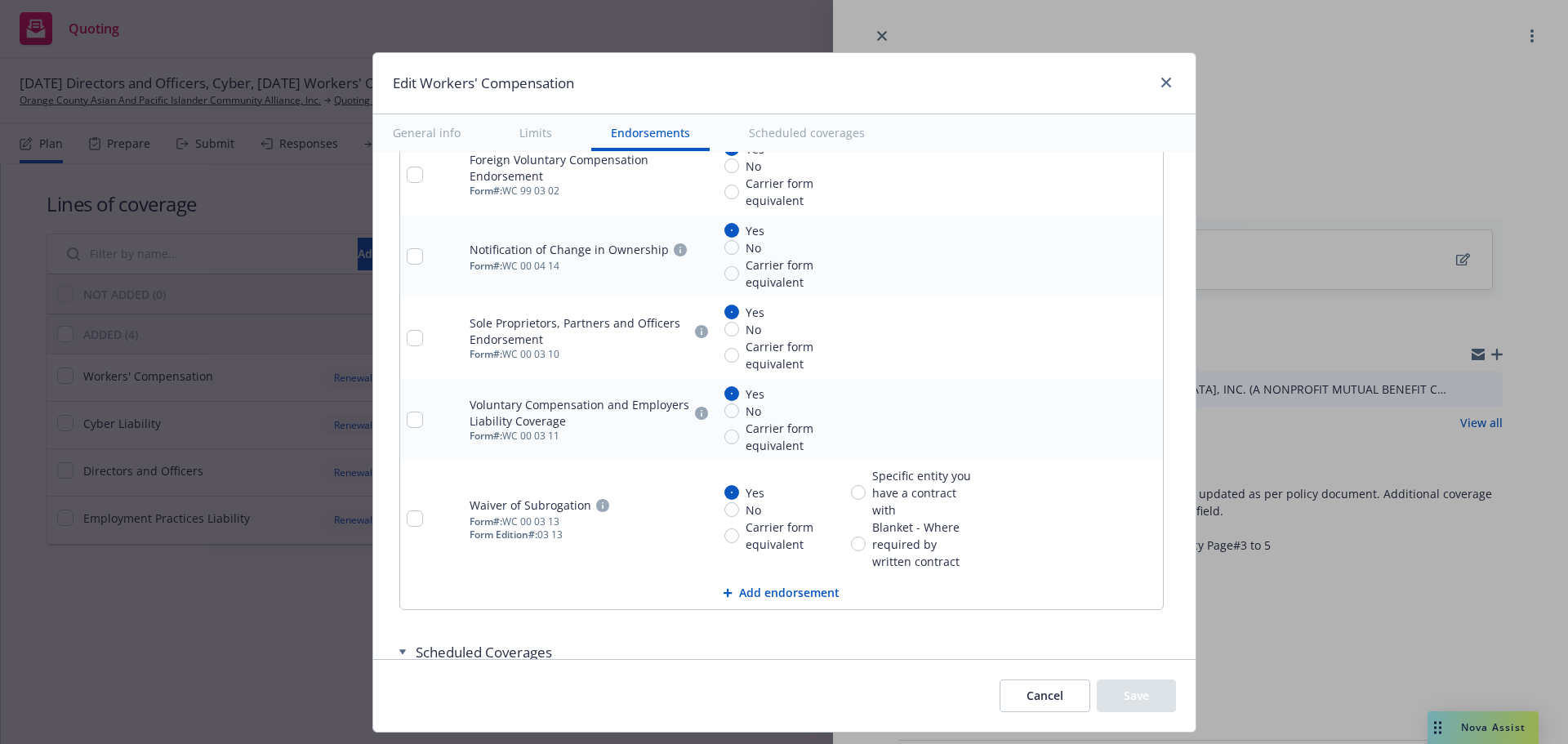
type textarea "x"
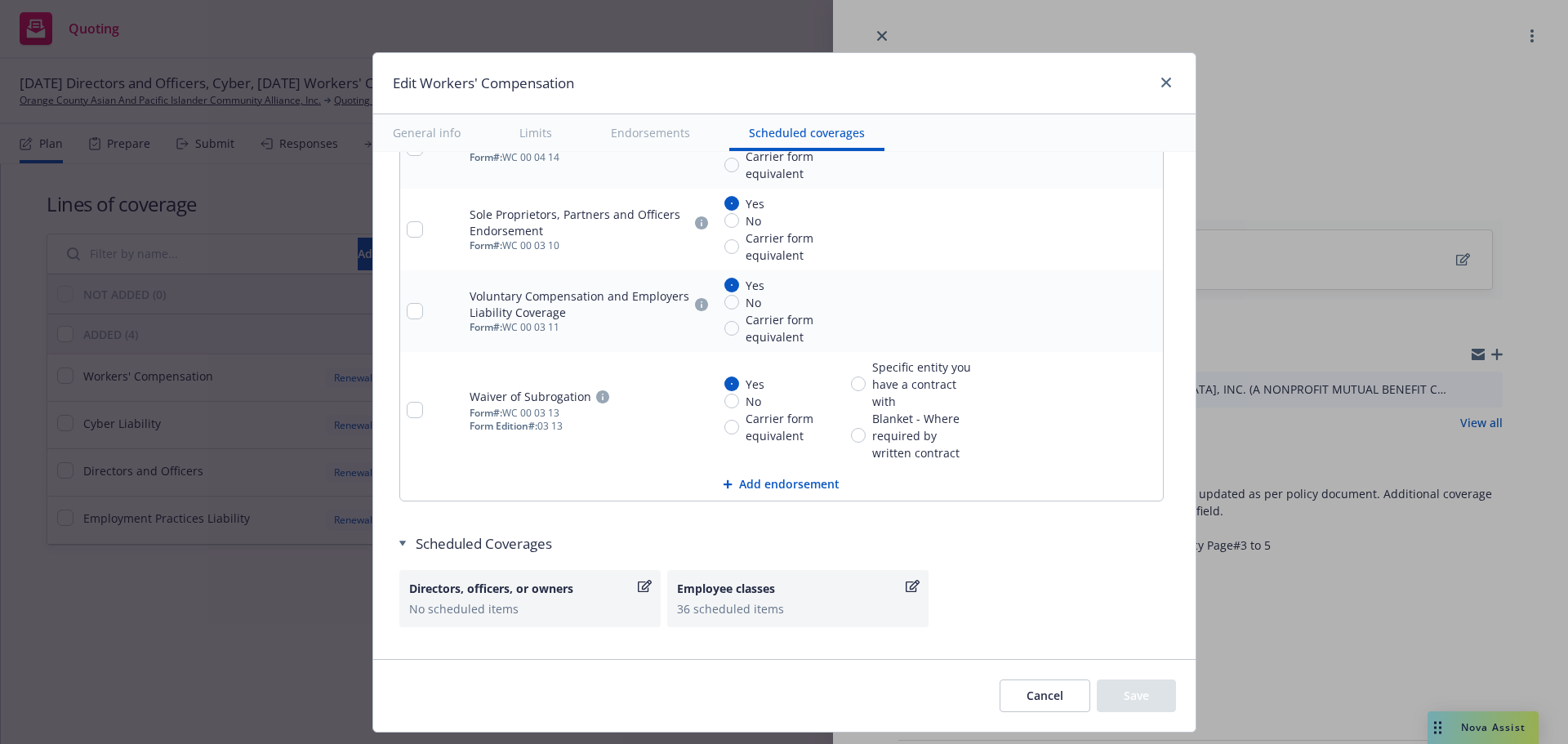
scroll to position [1957, 0]
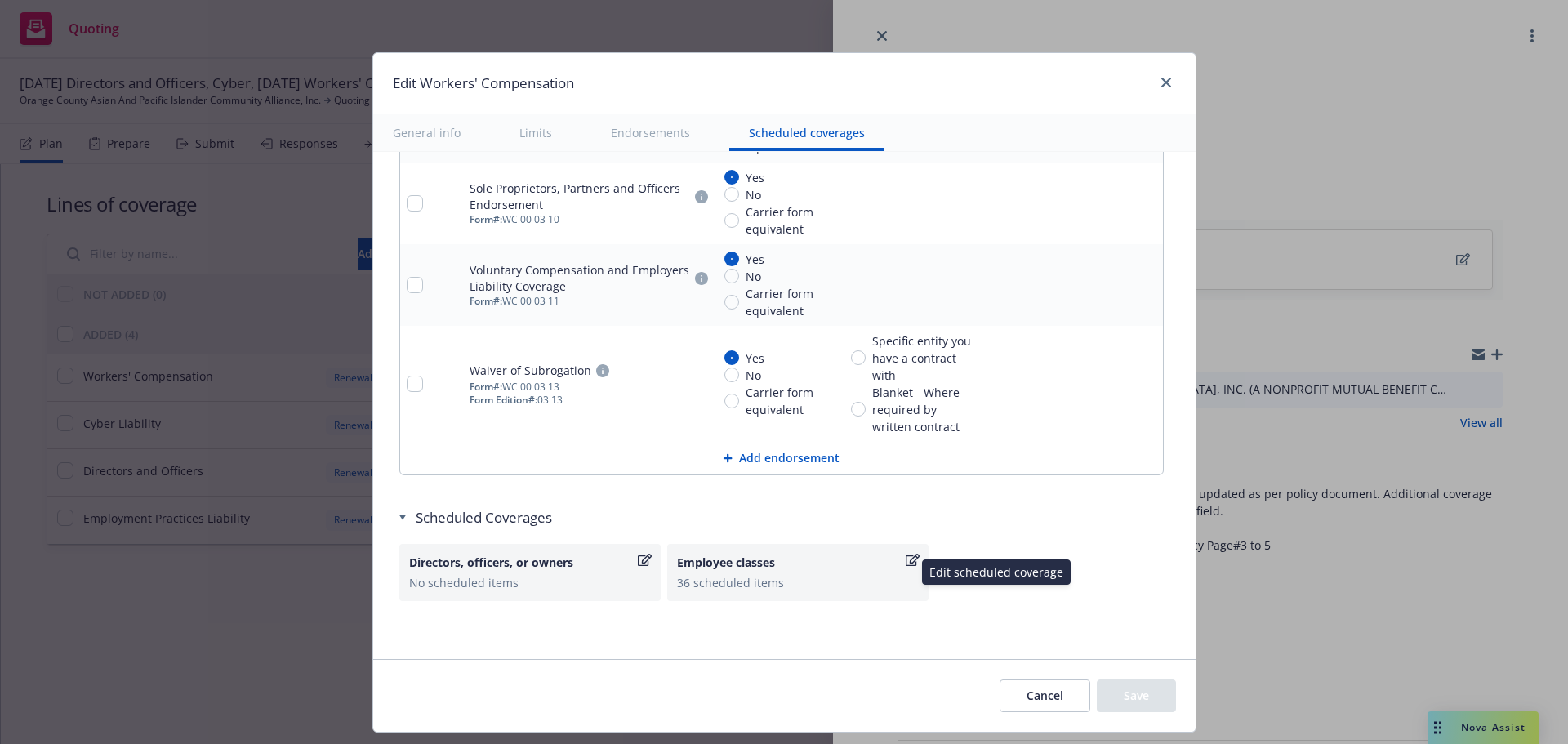
click at [906, 558] on icon "button" at bounding box center [912, 561] width 14 height 13
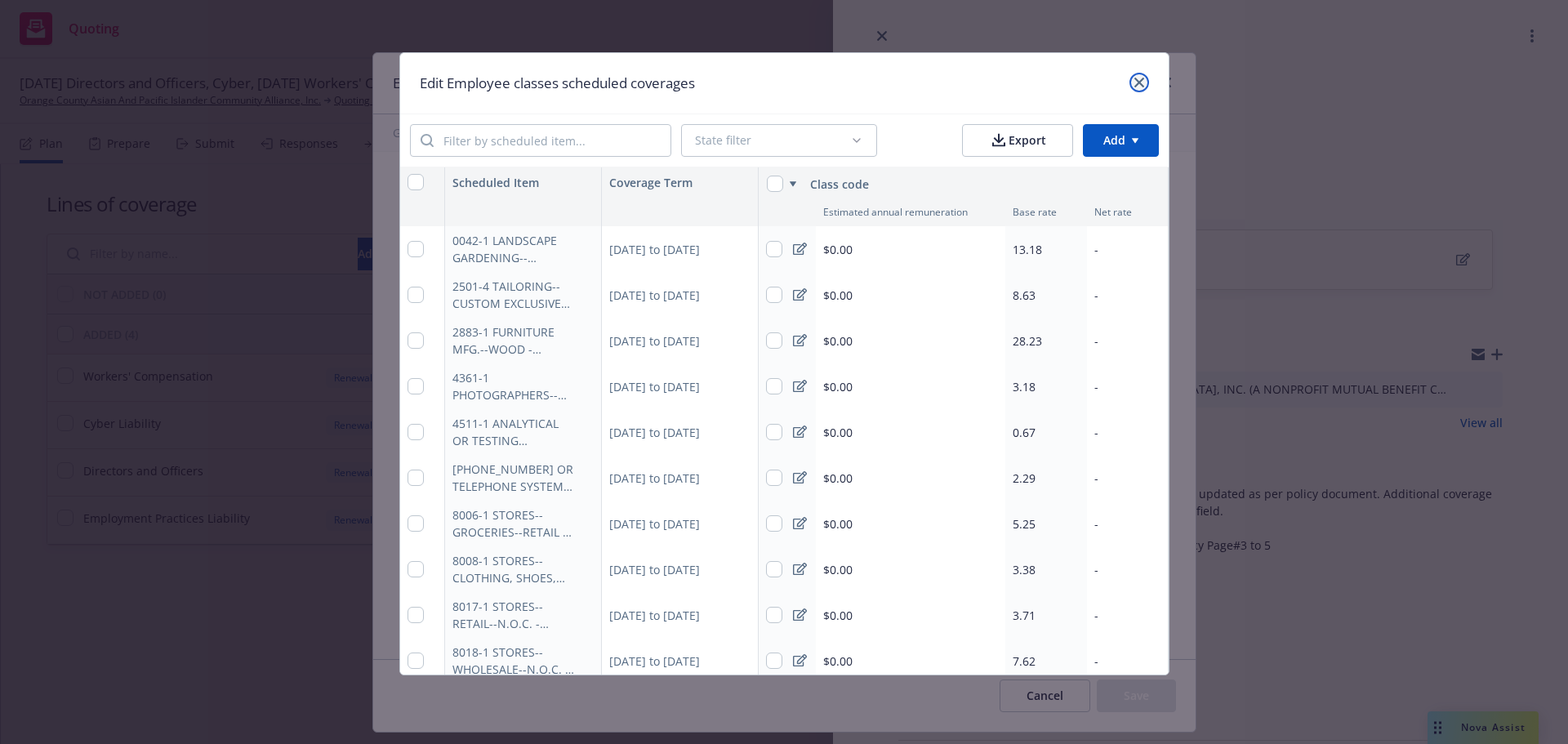
click at [1149, 87] on link "close" at bounding box center [1140, 82] width 20 height 20
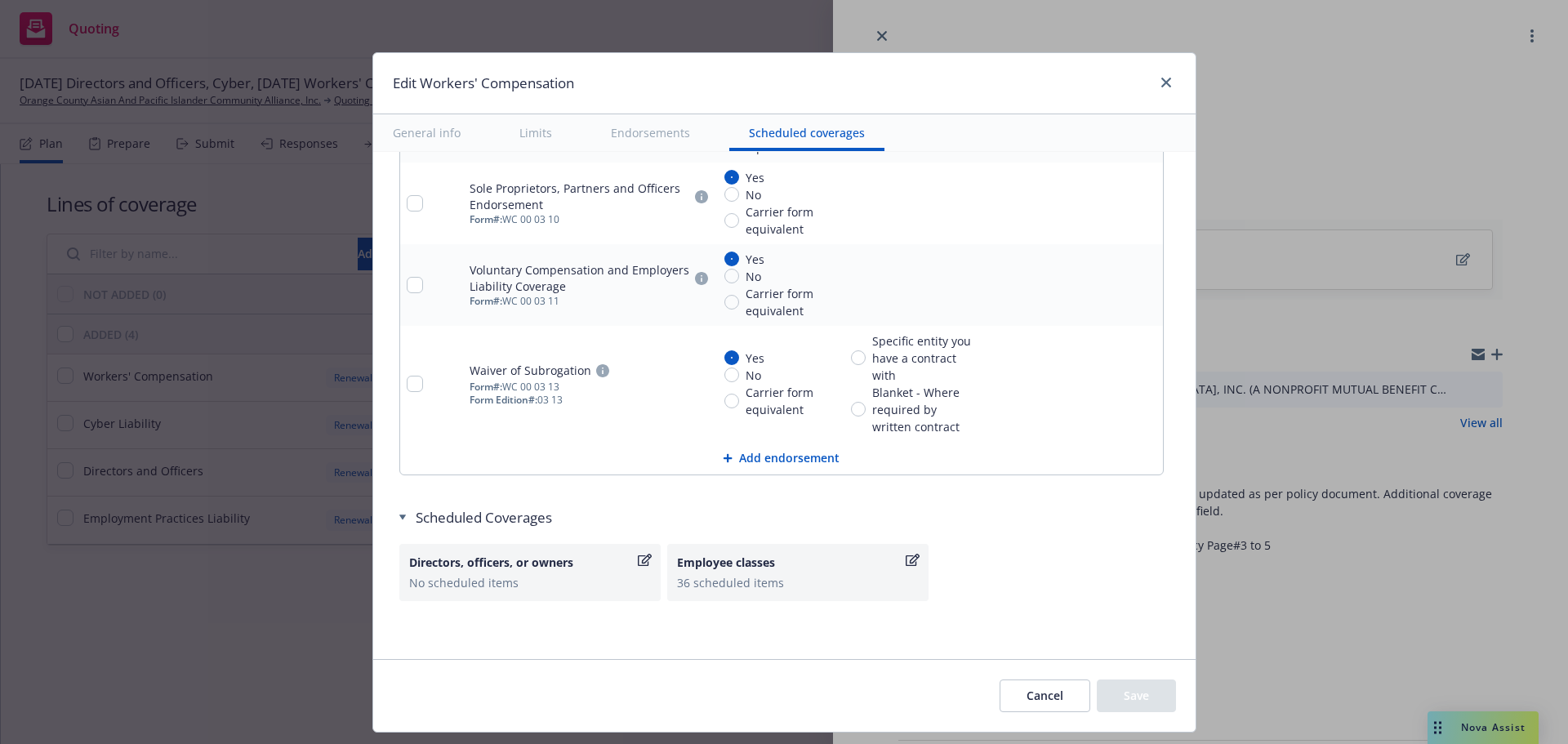
drag, startPoint x: 413, startPoint y: 520, endPoint x: 546, endPoint y: 520, distance: 133.0
click at [546, 520] on div "Scheduled Coverages" at bounding box center [784, 518] width 771 height 20
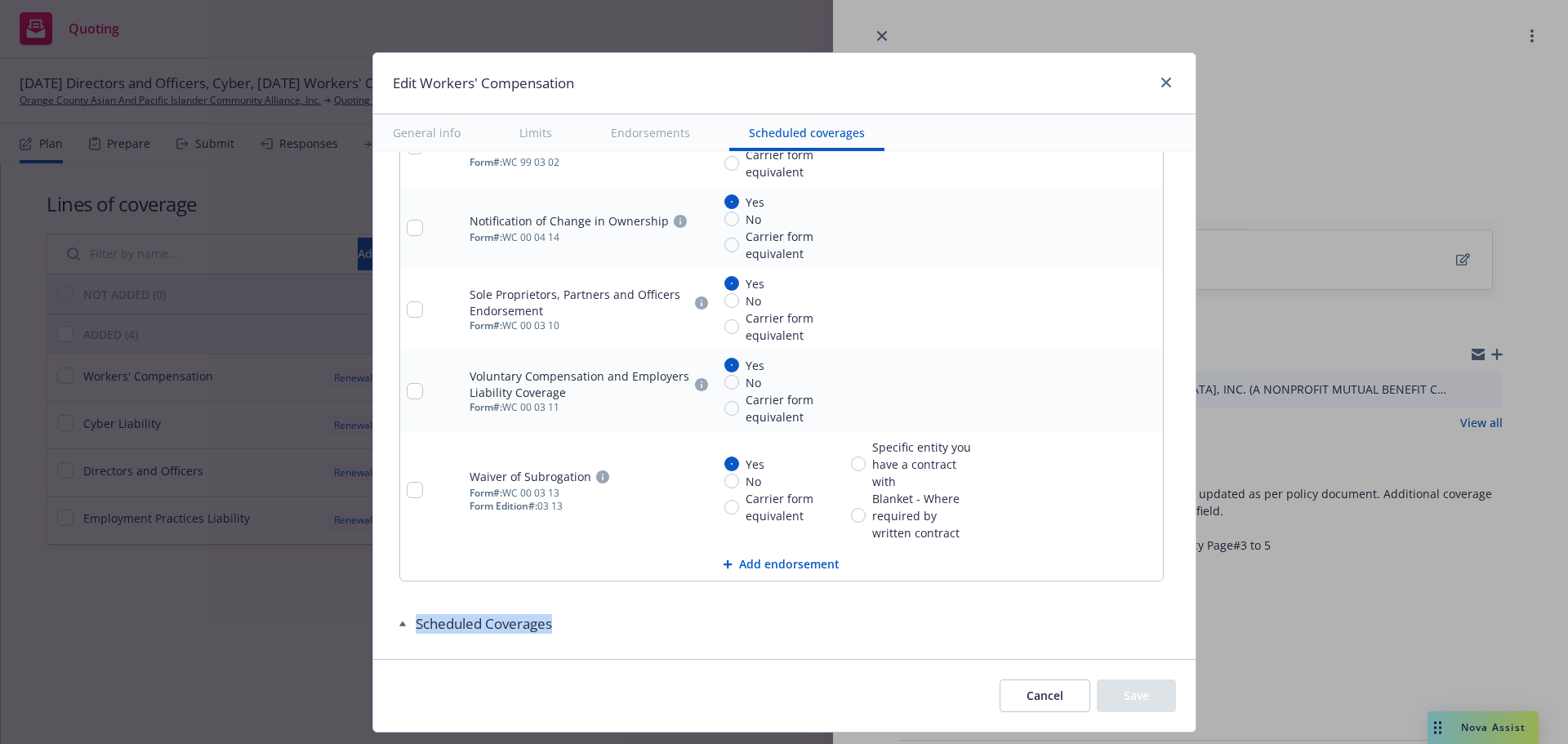
drag, startPoint x: 402, startPoint y: 627, endPoint x: 543, endPoint y: 625, distance: 141.0
click at [543, 625] on div "Scheduled Coverages" at bounding box center [784, 624] width 771 height 20
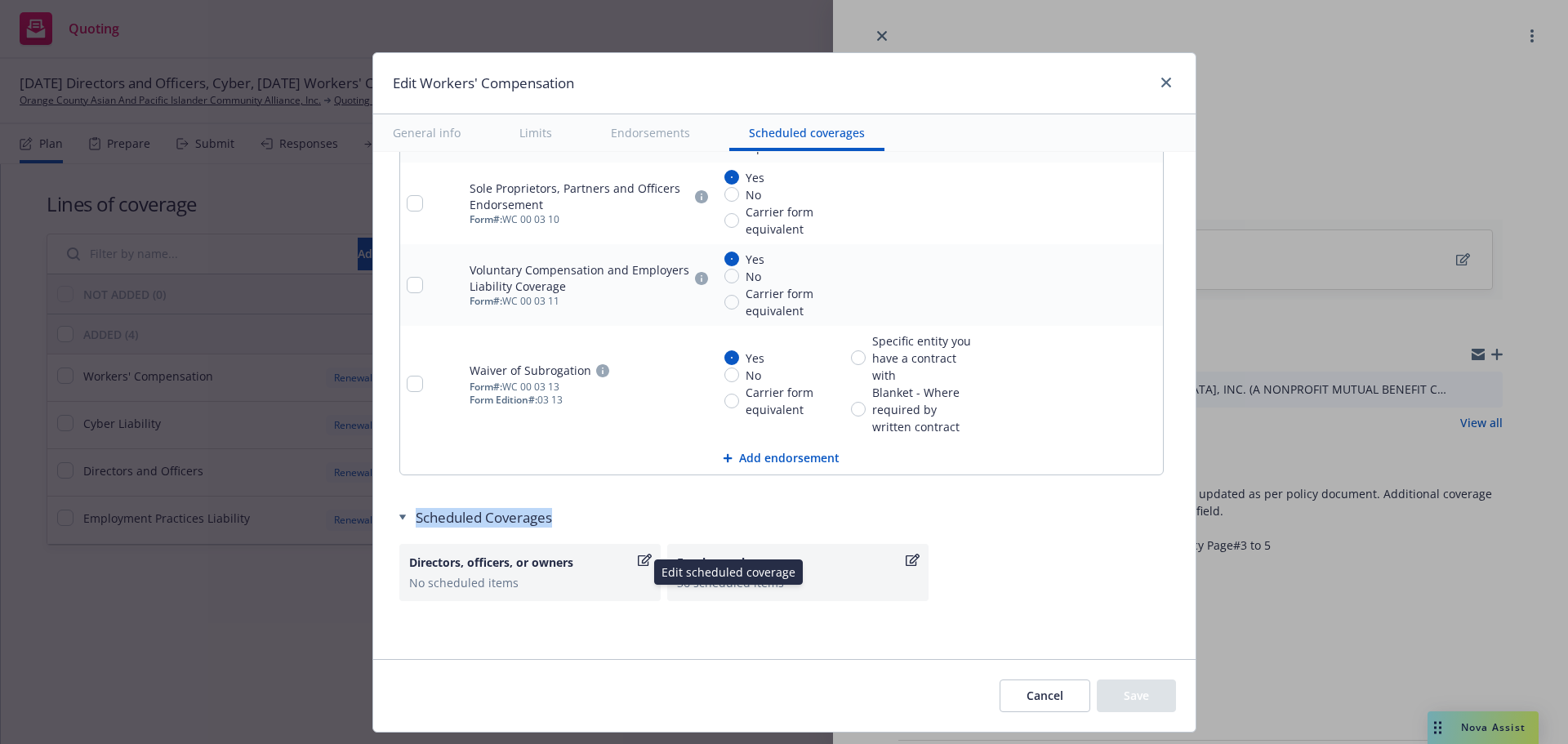
copy div "Scheduled Coverages"
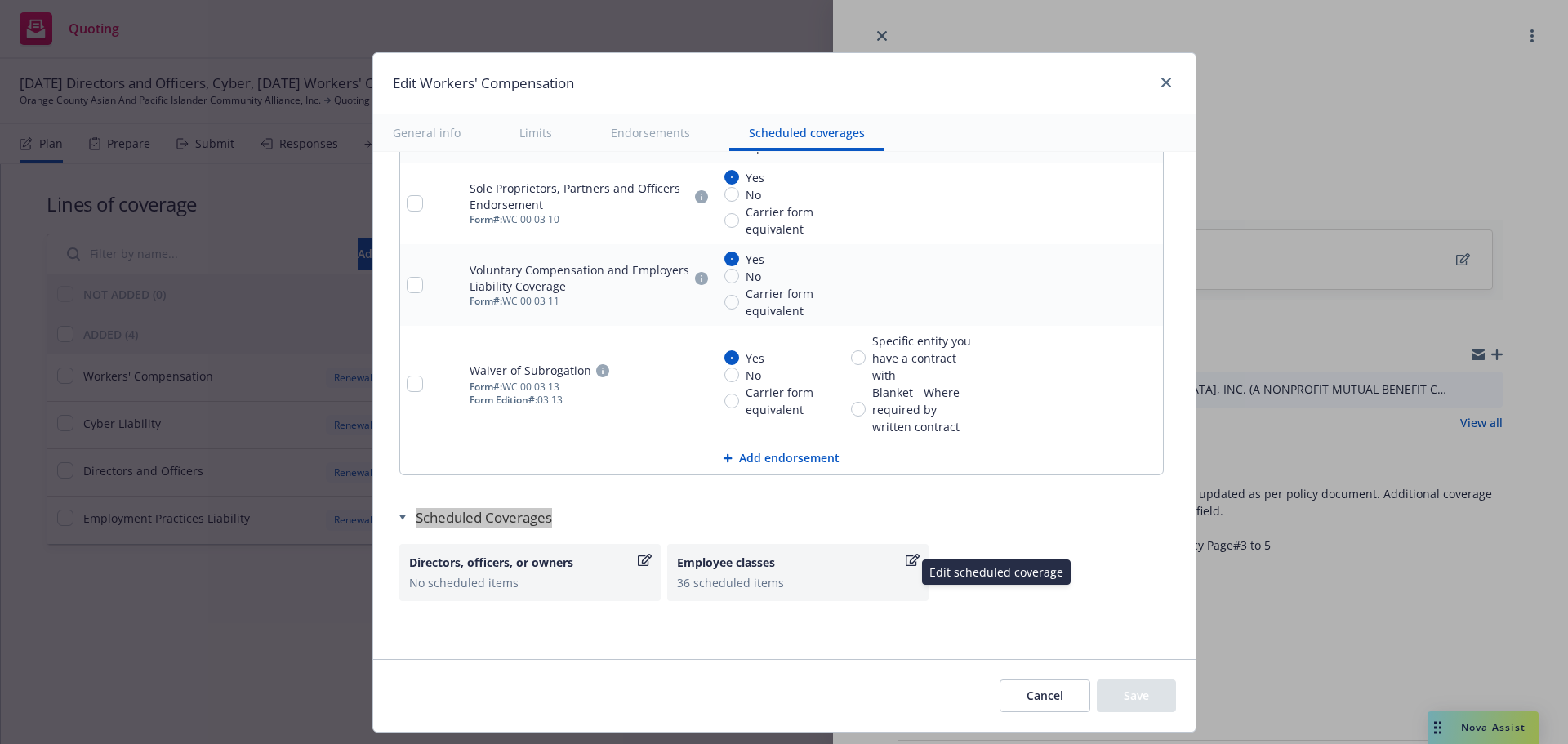
click at [906, 561] on icon "button" at bounding box center [912, 560] width 14 height 12
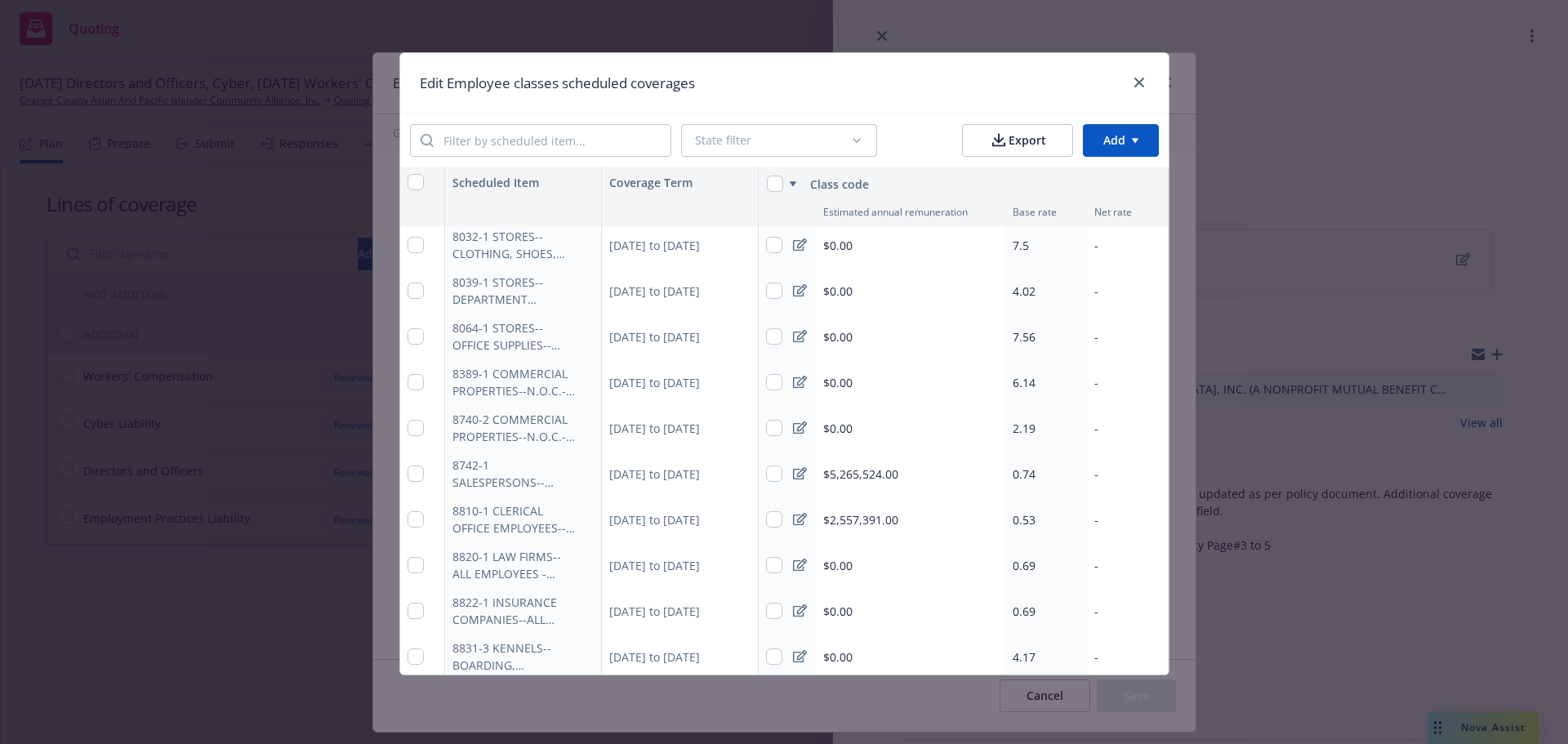
scroll to position [490, 0]
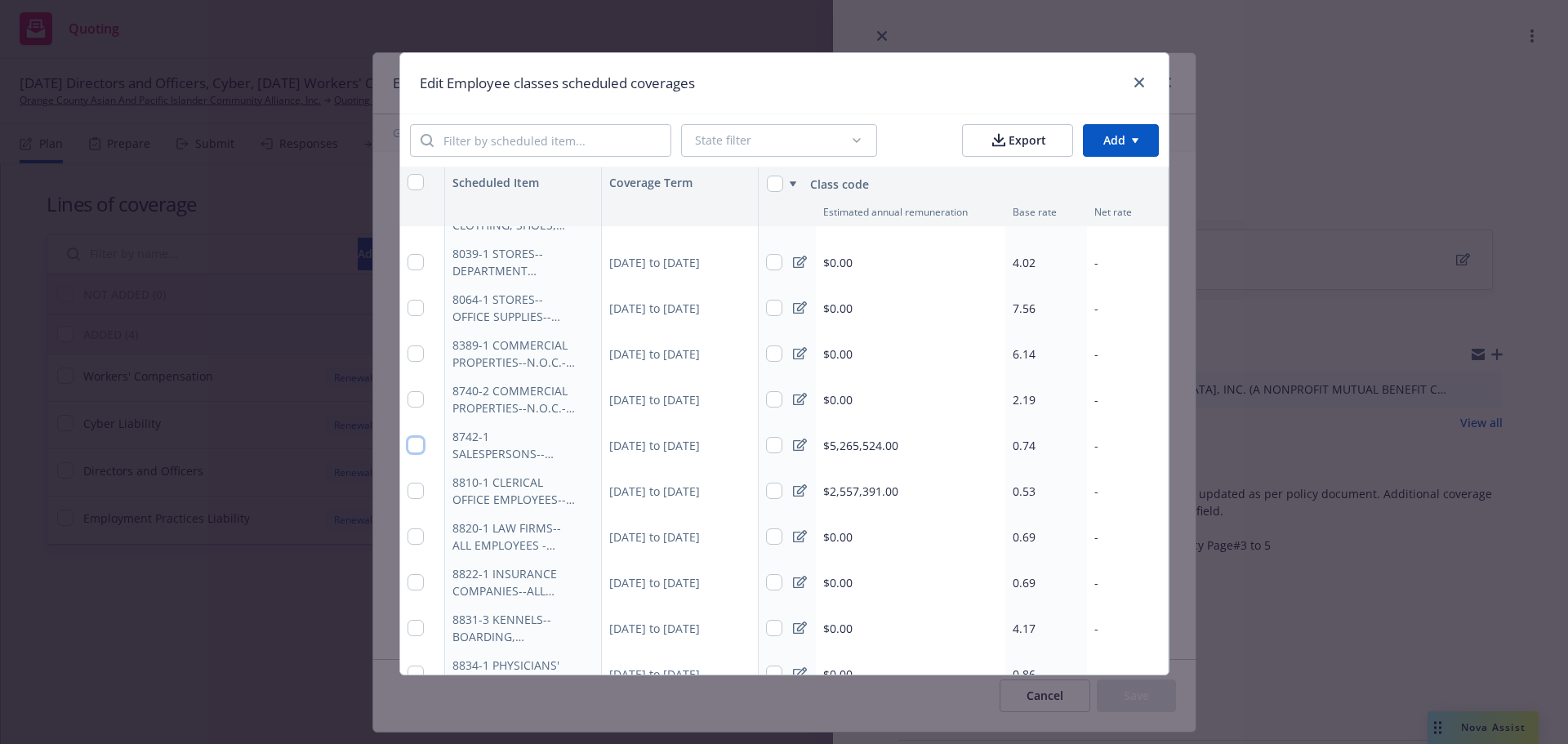
click at [410, 447] on input "checkbox" at bounding box center [416, 446] width 17 height 17
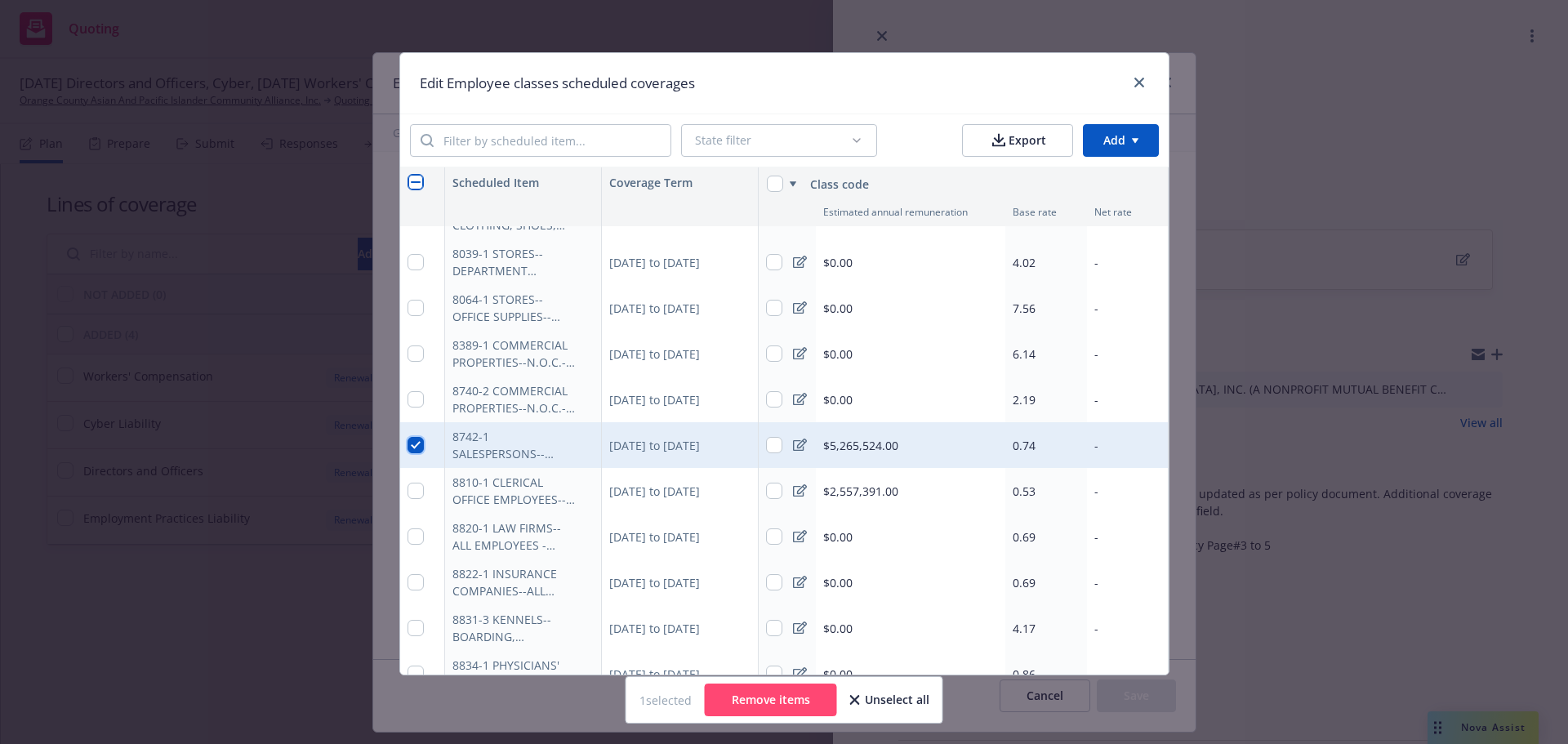
click at [407, 446] on input "checkbox" at bounding box center [416, 446] width 17 height 17
checkbox input "false"
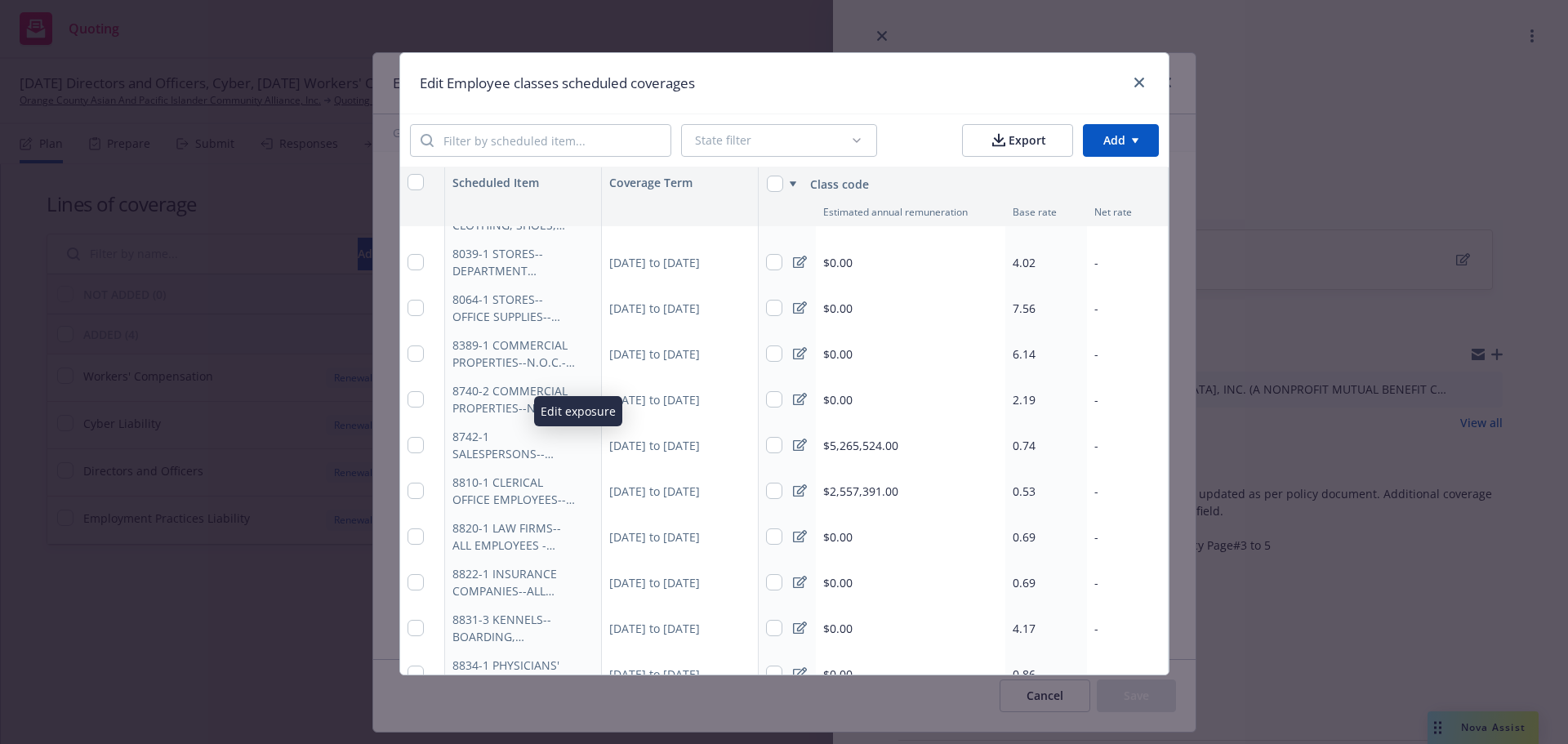
click at [580, 448] on icon "button" at bounding box center [584, 447] width 8 height 8
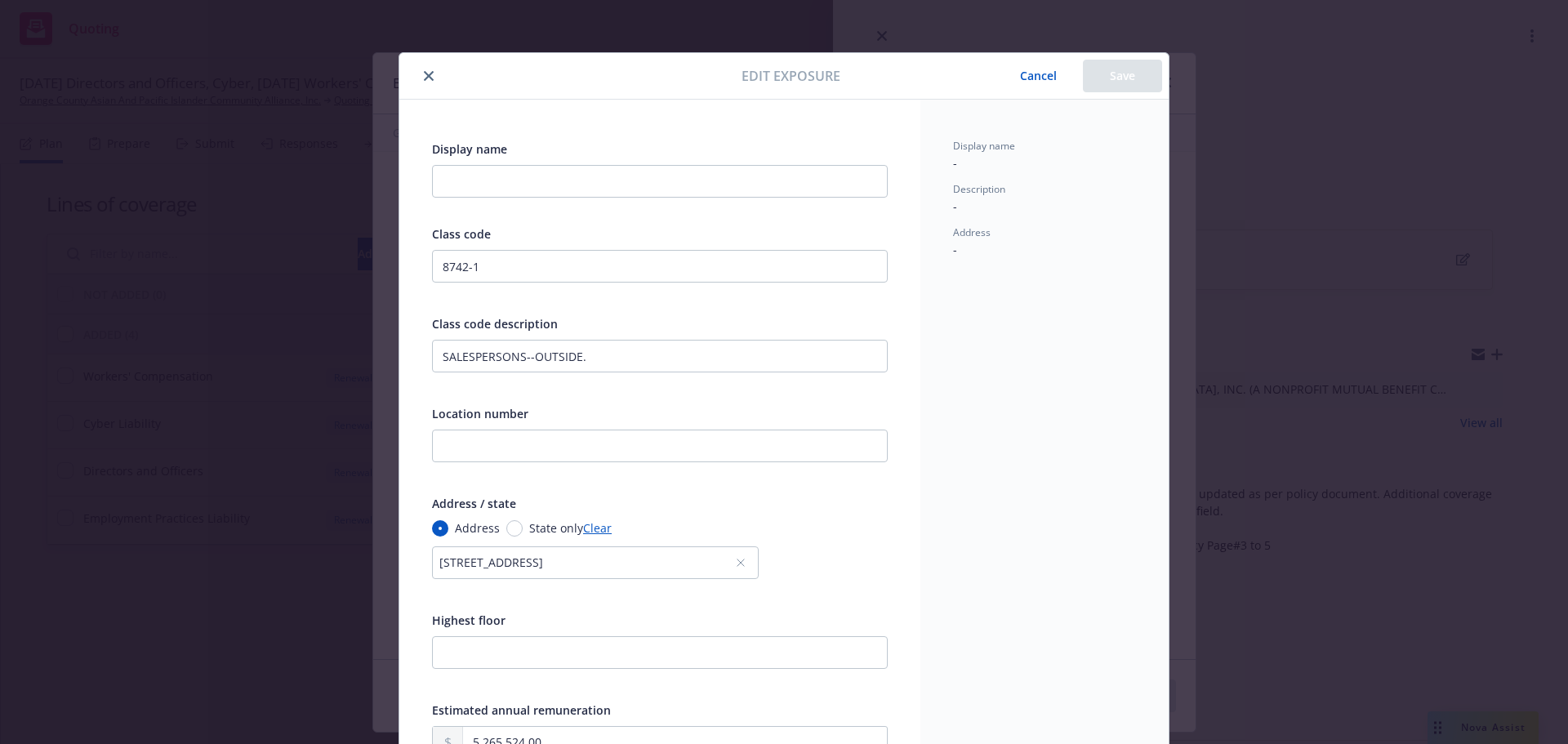
click at [593, 562] on div "12912 BROOKHURST ST STE 410GARDEN GROVE, CALIF 92840, GROVE, CA, 92840, USA" at bounding box center [587, 562] width 296 height 17
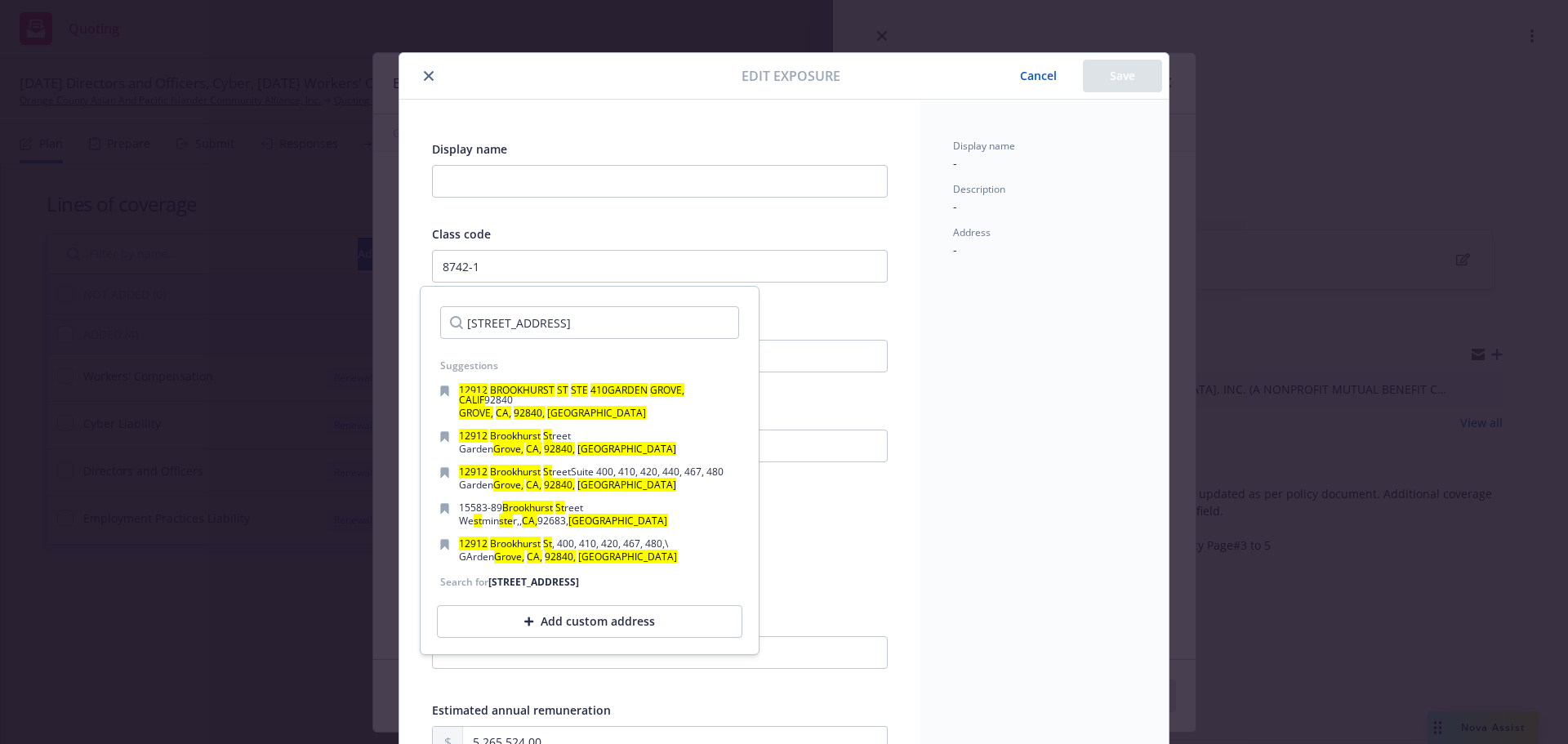
click at [587, 322] on input "12912 BROOKHURST ST STE 410GARDEN GROVE, CALIF 92840, GROVE, CA, 92840, USA" at bounding box center [589, 322] width 299 height 32
drag, startPoint x: 587, startPoint y: 322, endPoint x: 753, endPoint y: 332, distance: 166.3
click at [753, 332] on div "12912 BROOKHURST ST STE 410GARDEN GROVE, CALIF 92840, GROVE, CA, 92840, USA Sug…" at bounding box center [590, 470] width 340 height 369
click at [594, 323] on input "12912 BROOKHURST ST STE 410GARDEN GROVE, CALIF 92840, GROVE, CA, 92840, USA" at bounding box center [589, 322] width 299 height 32
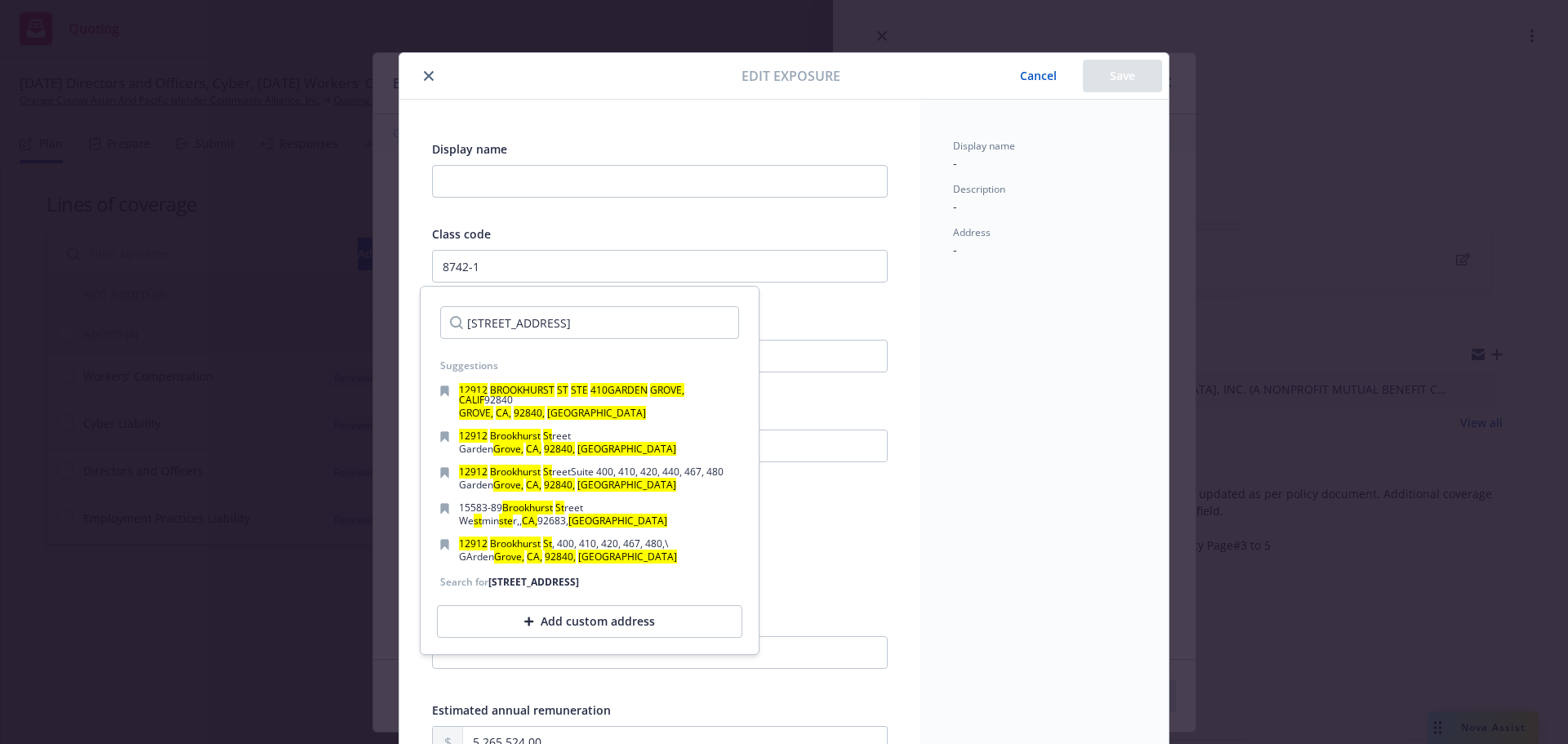
scroll to position [0, 0]
drag, startPoint x: 567, startPoint y: 327, endPoint x: 380, endPoint y: 330, distance: 187.0
click at [382, 327] on body "Quoting 72 AC 10/15/25 Directors and Officers, Cyber, 10/08/25 Workers' Compens…" at bounding box center [784, 372] width 1568 height 744
click at [977, 563] on div "Display name - Description - Address -" at bounding box center [1045, 598] width 248 height 996
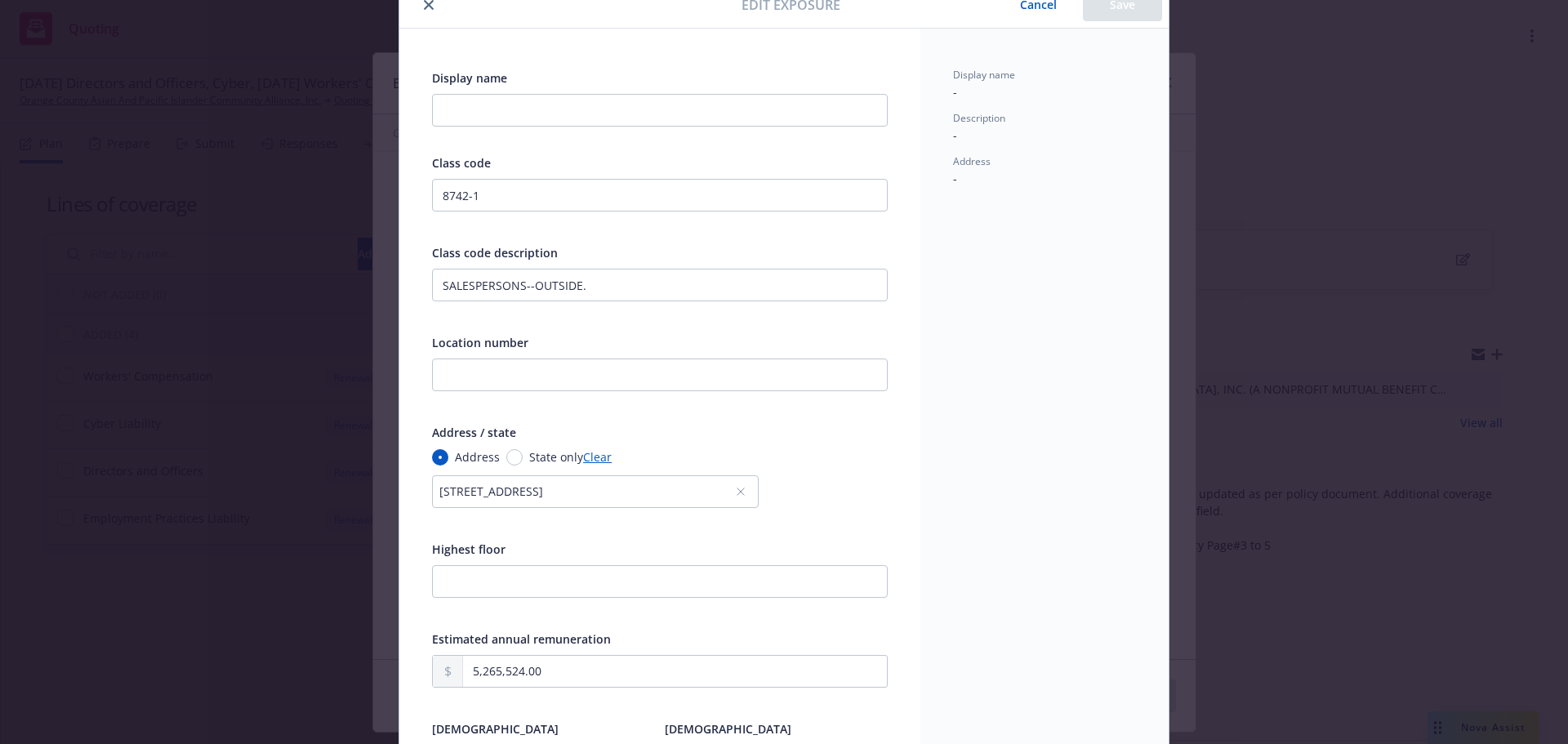
scroll to position [82, 0]
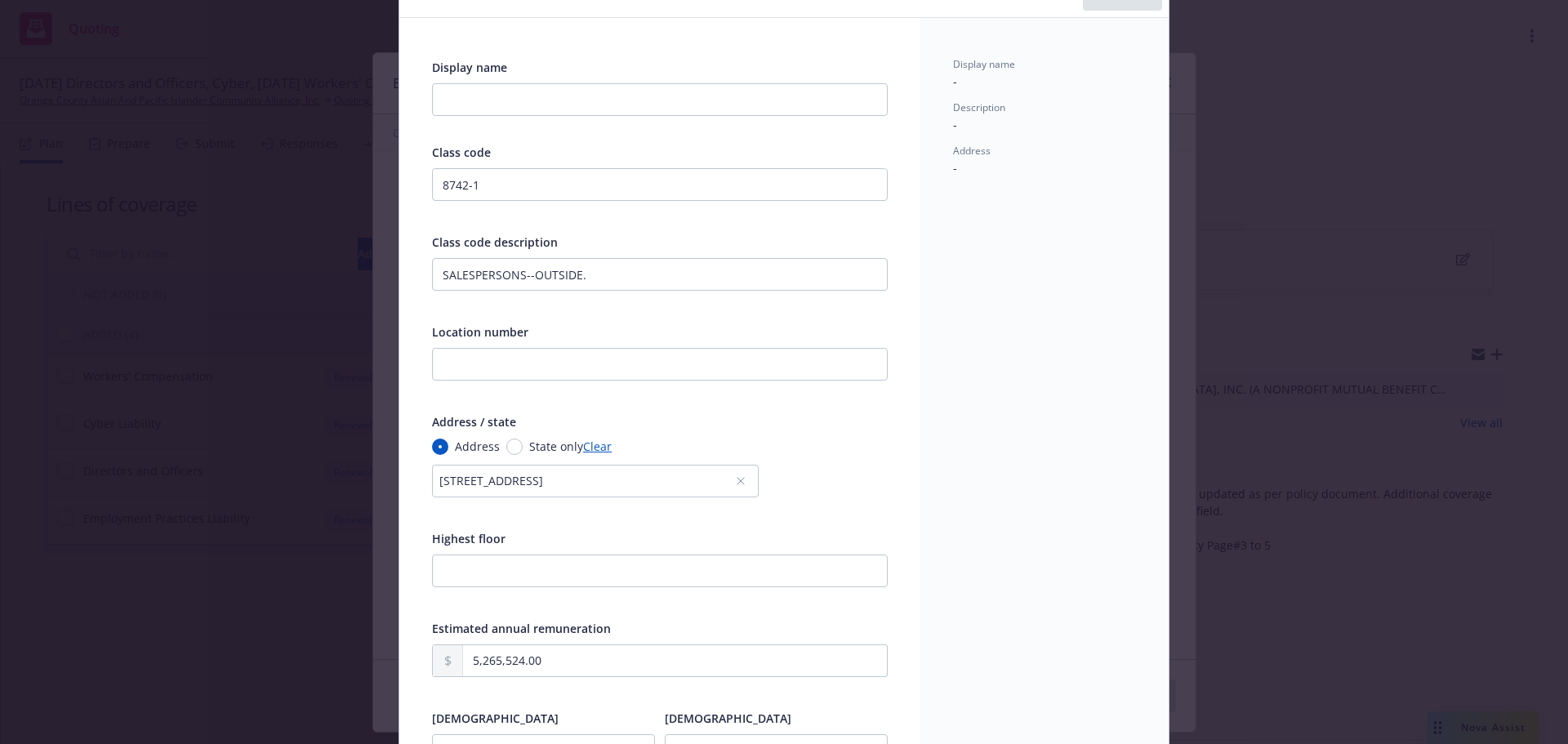
click at [597, 477] on div "12912 BROOKHURST ST STE 410GARDEN GROVE, CALIF 92840, GROVE, CA, 92840, USA" at bounding box center [587, 481] width 296 height 17
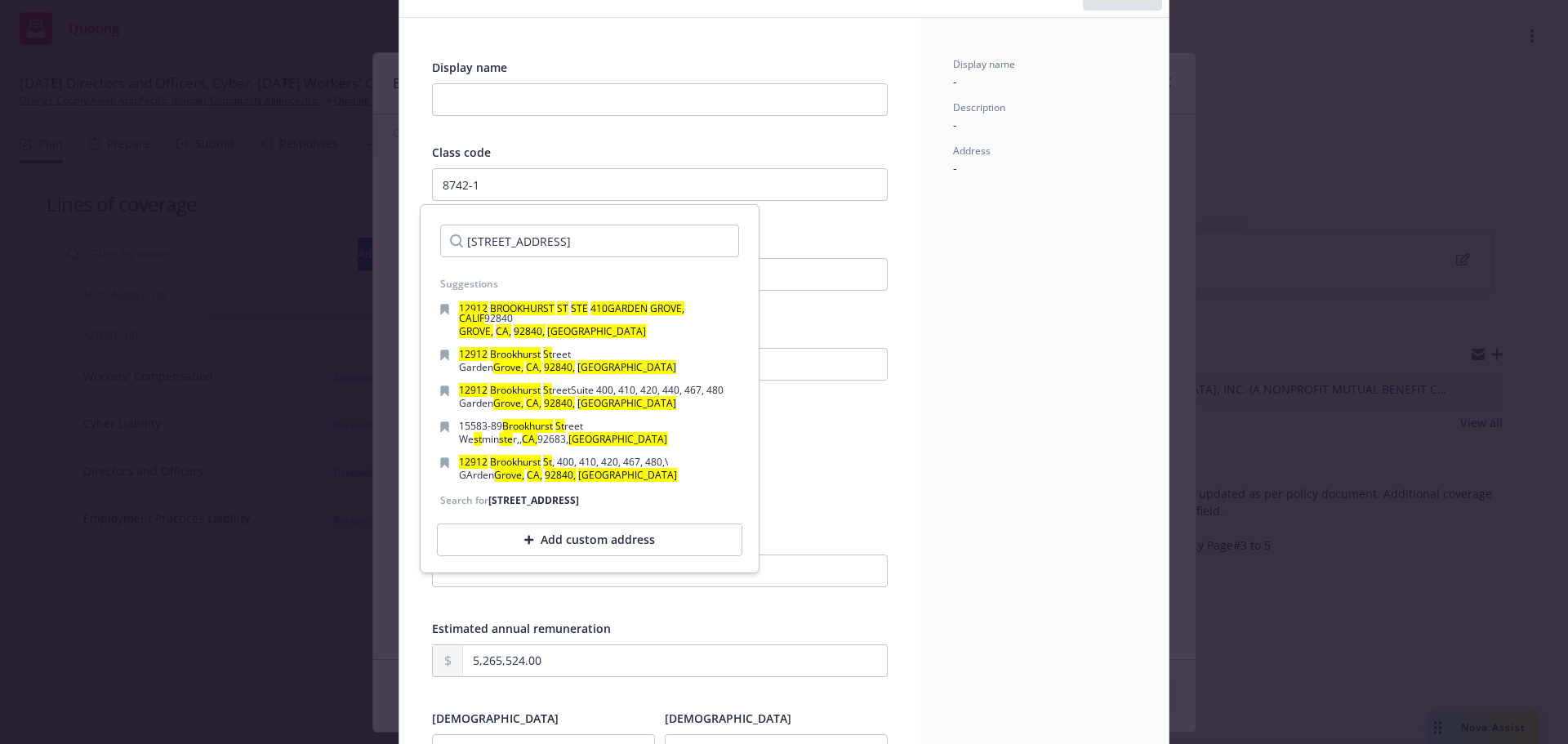
click at [946, 446] on div "Display name - Description - Address -" at bounding box center [1045, 517] width 248 height 996
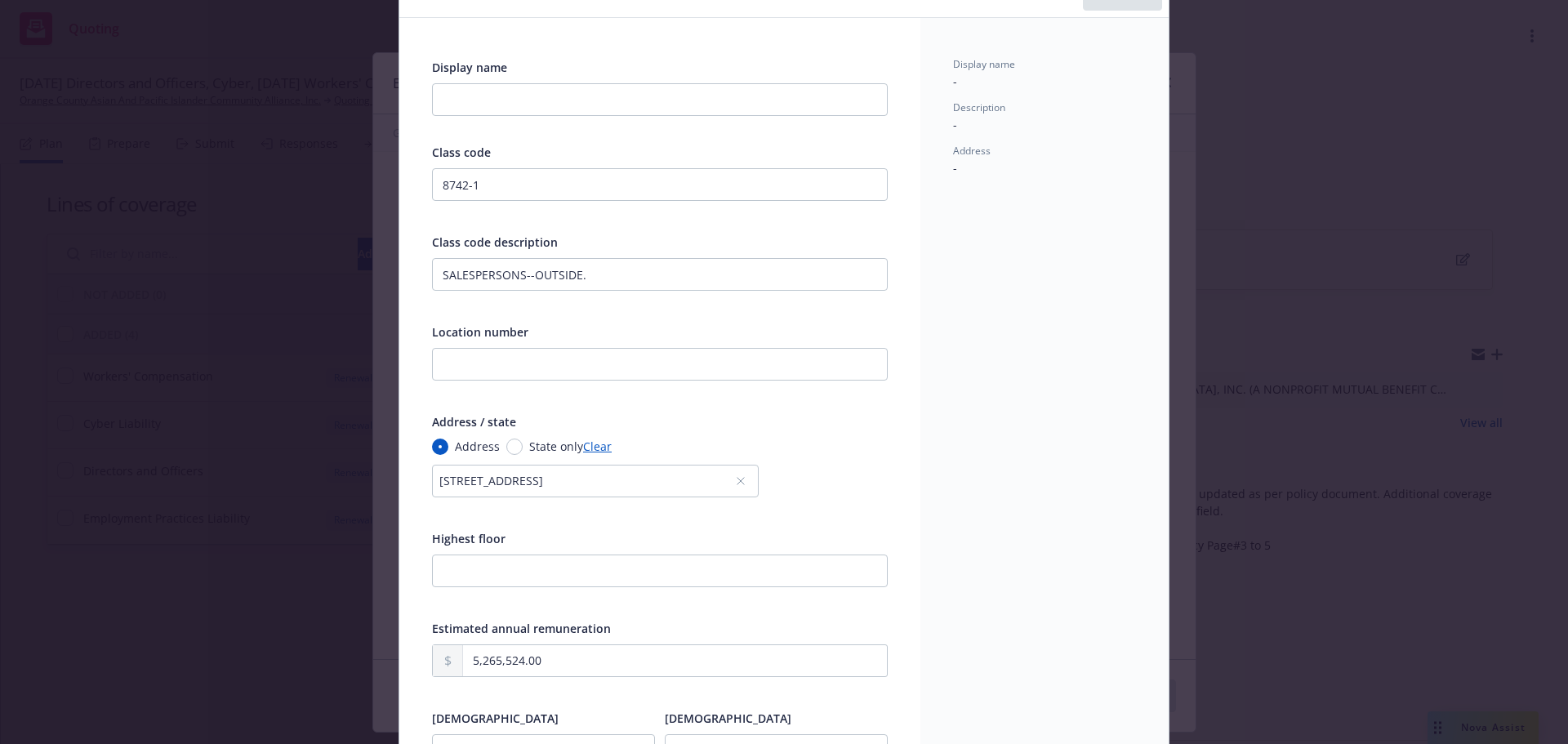
click at [439, 482] on div "12912 BROOKHURST ST STE 410GARDEN GROVE, CALIF 92840, GROVE, CA, 92840, USA" at bounding box center [587, 481] width 296 height 17
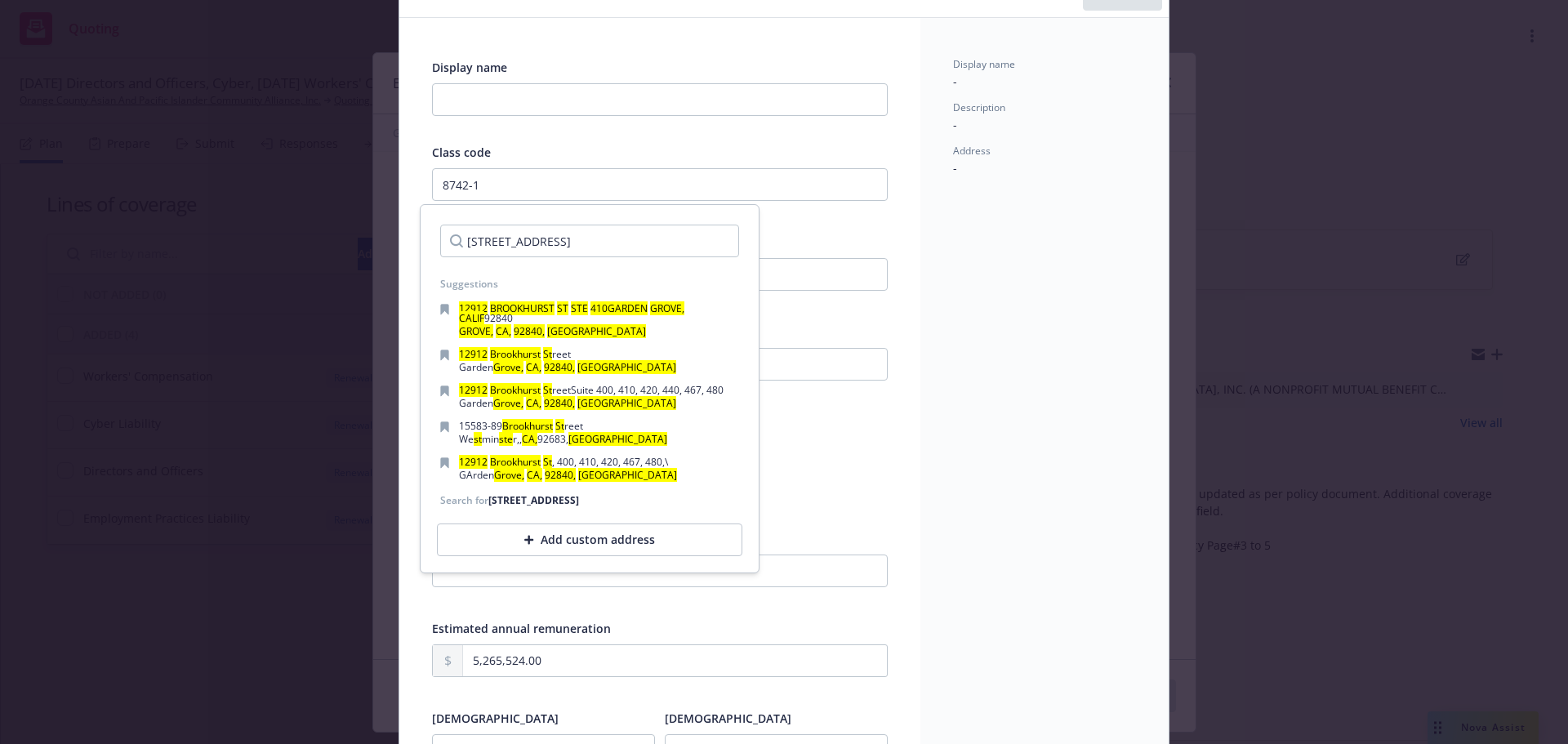
drag, startPoint x: 1047, startPoint y: 472, endPoint x: 1039, endPoint y: 471, distance: 8.1
click at [1047, 473] on div "Display name - Description - Address -" at bounding box center [1045, 517] width 248 height 996
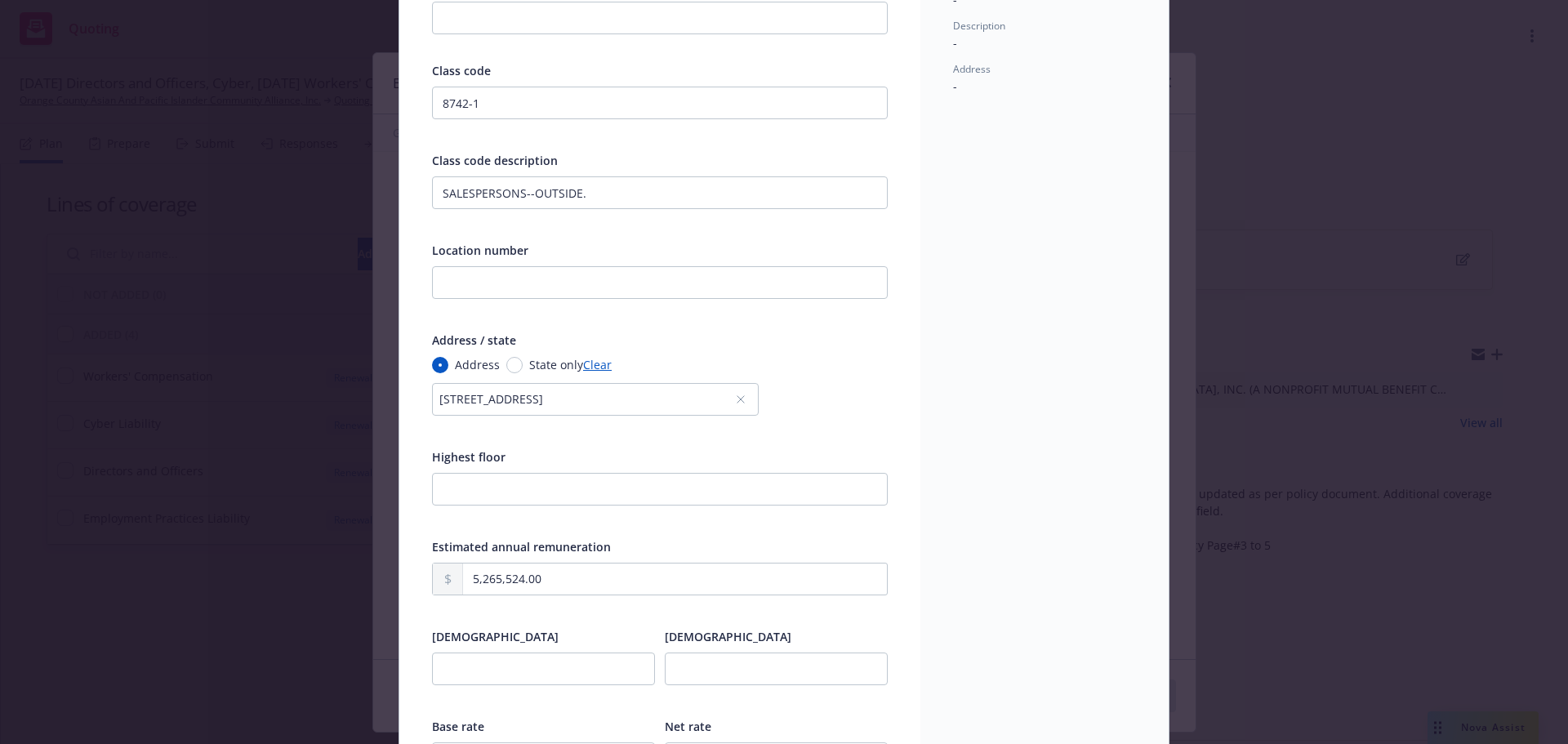
scroll to position [0, 0]
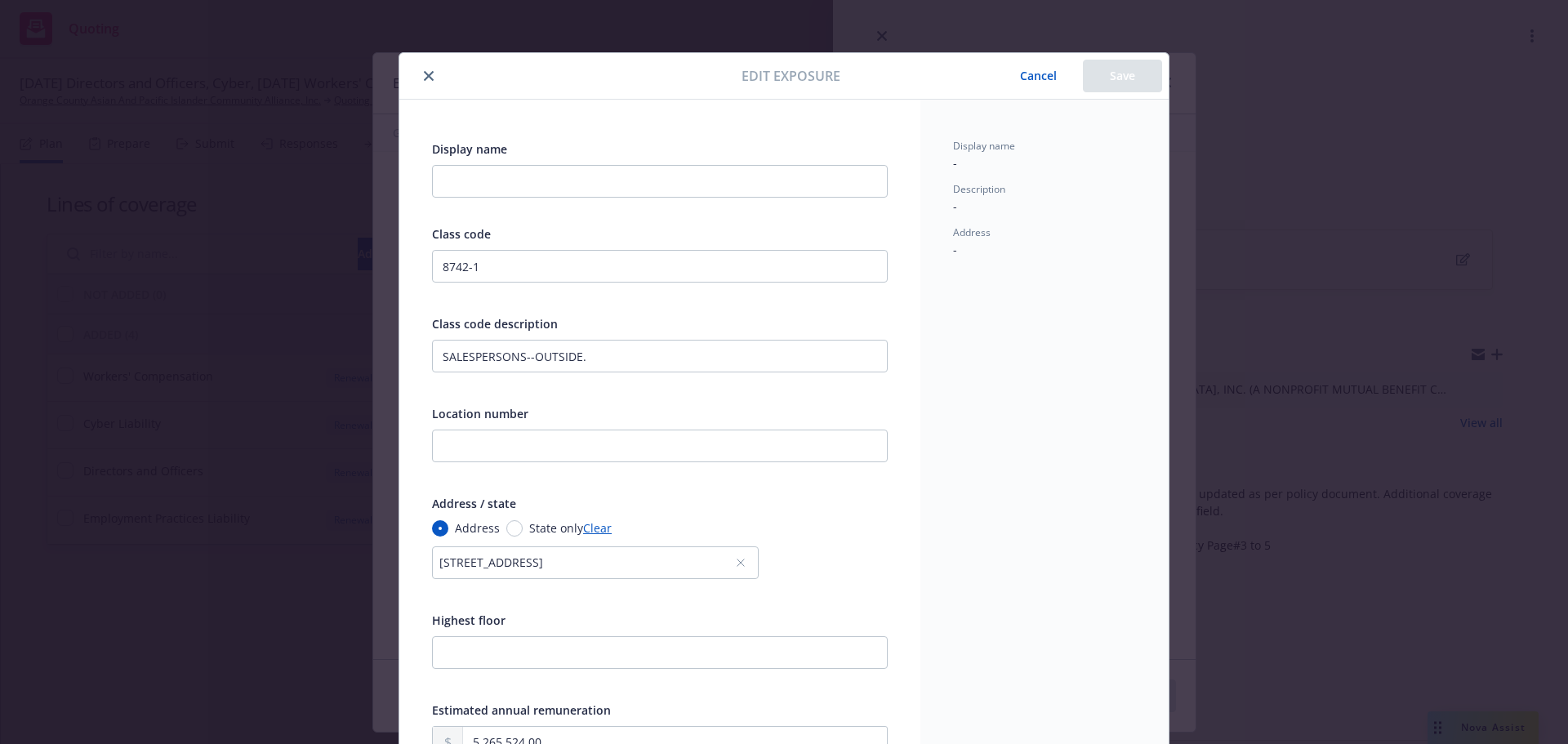
click at [426, 79] on icon "close" at bounding box center [429, 76] width 10 height 10
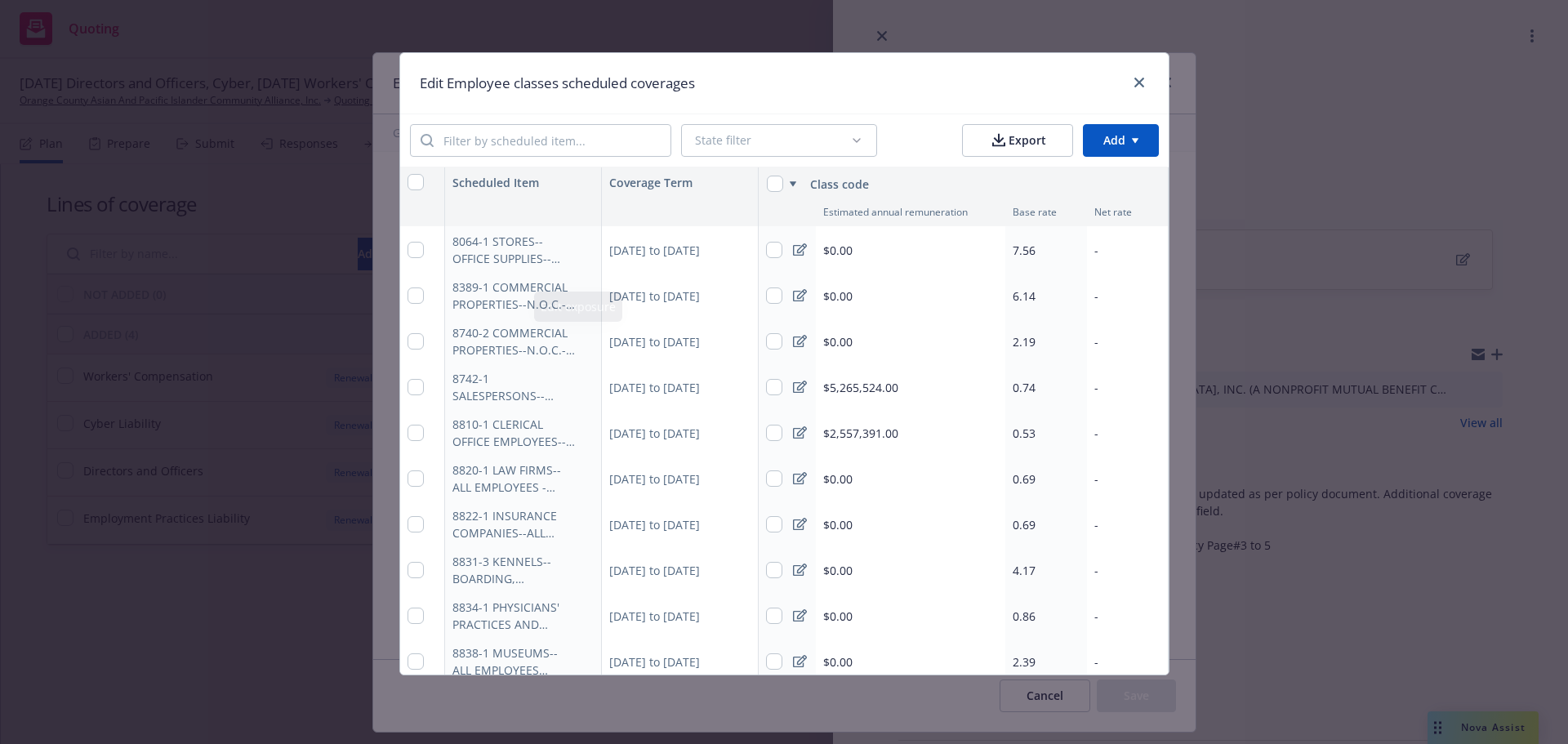
scroll to position [572, 0]
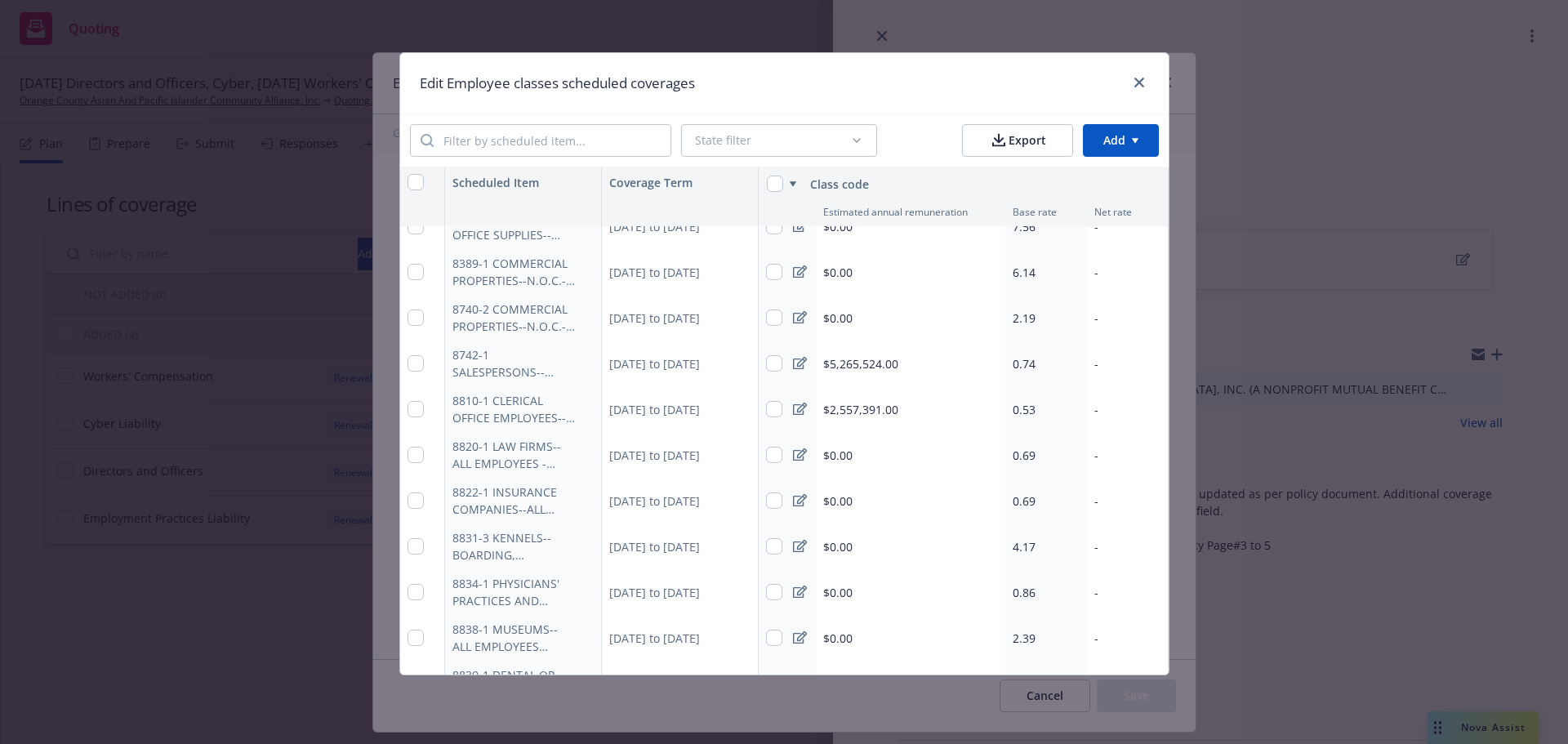
click at [1125, 146] on html "Quoting 72 AC 10/15/25 Directors and Officers, Cyber, 10/08/25 Workers' Compens…" at bounding box center [784, 372] width 1568 height 744
click at [1112, 174] on div "Add scheduled items" at bounding box center [1094, 177] width 142 height 27
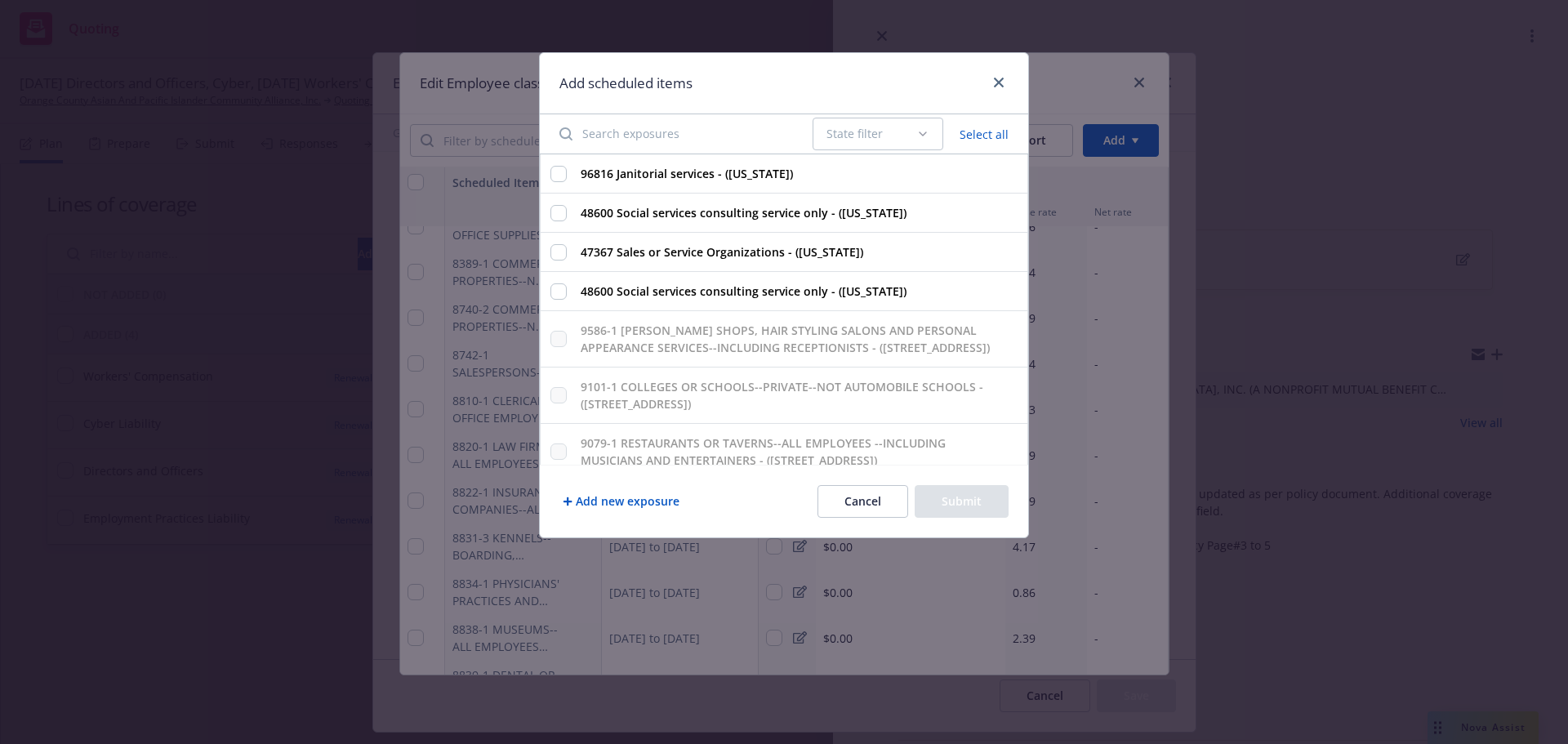
type textarea "x"
click at [999, 82] on icon "close" at bounding box center [999, 82] width 10 height 10
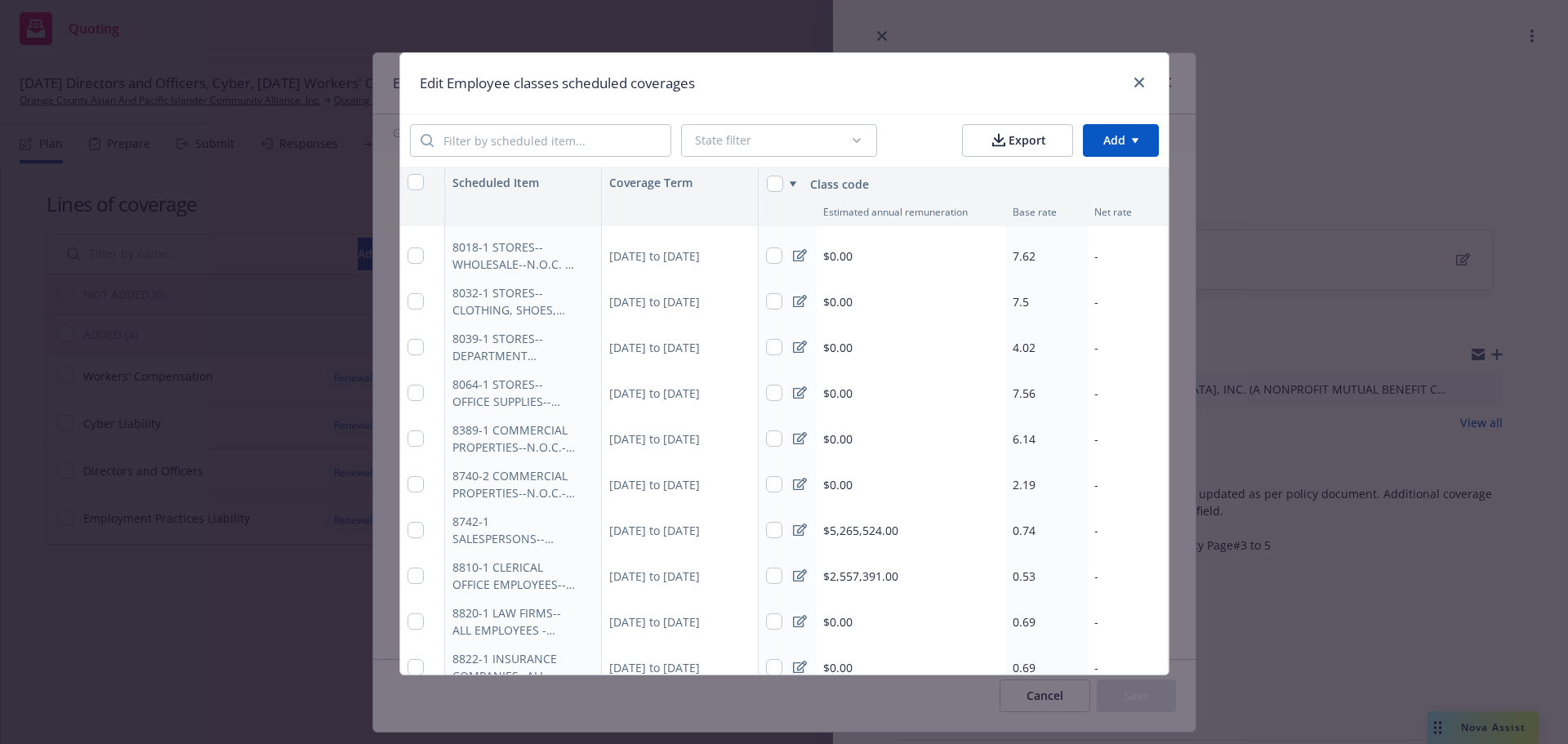
scroll to position [408, 0]
click at [1145, 81] on icon "close" at bounding box center [1140, 82] width 10 height 10
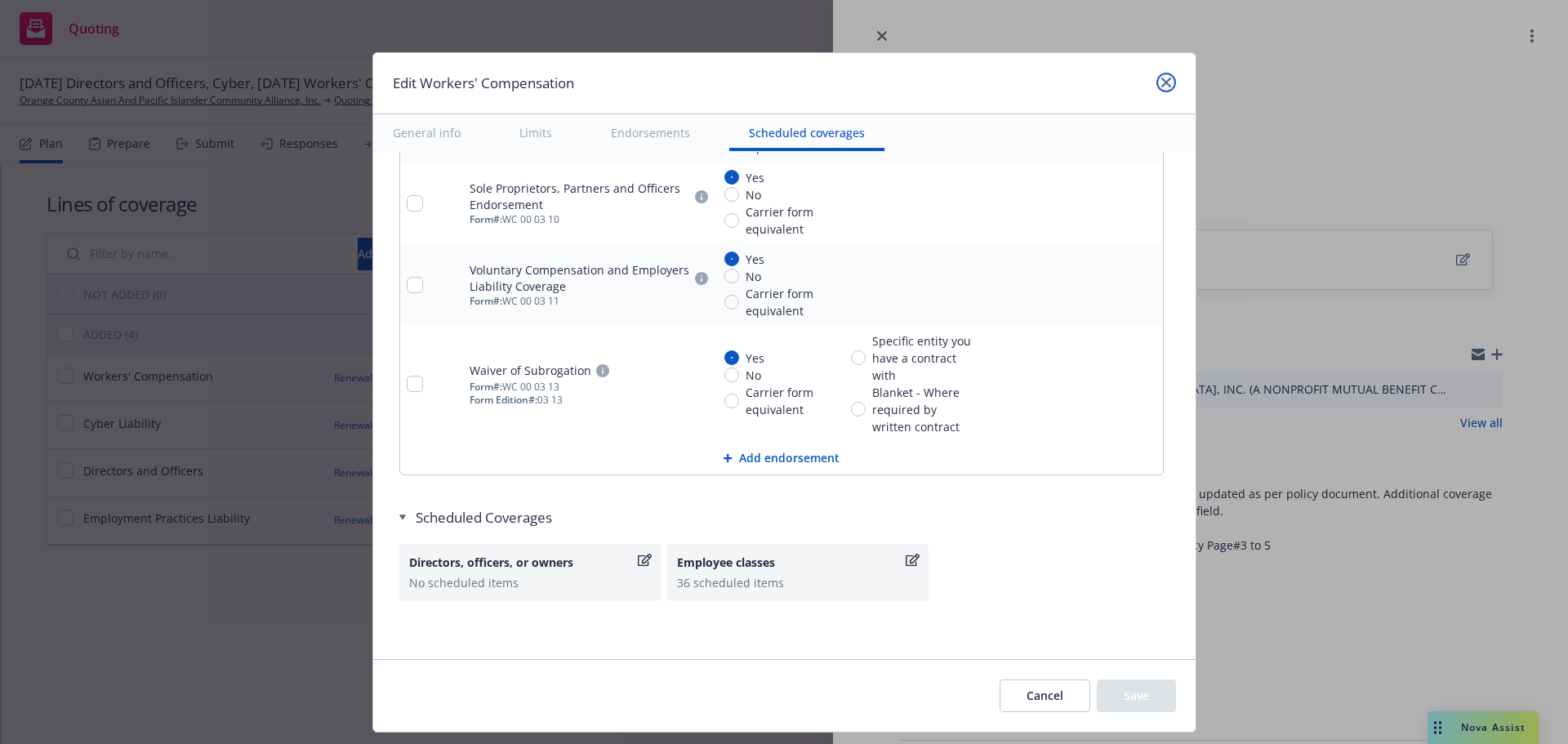
click at [1157, 82] on link "close" at bounding box center [1166, 82] width 20 height 20
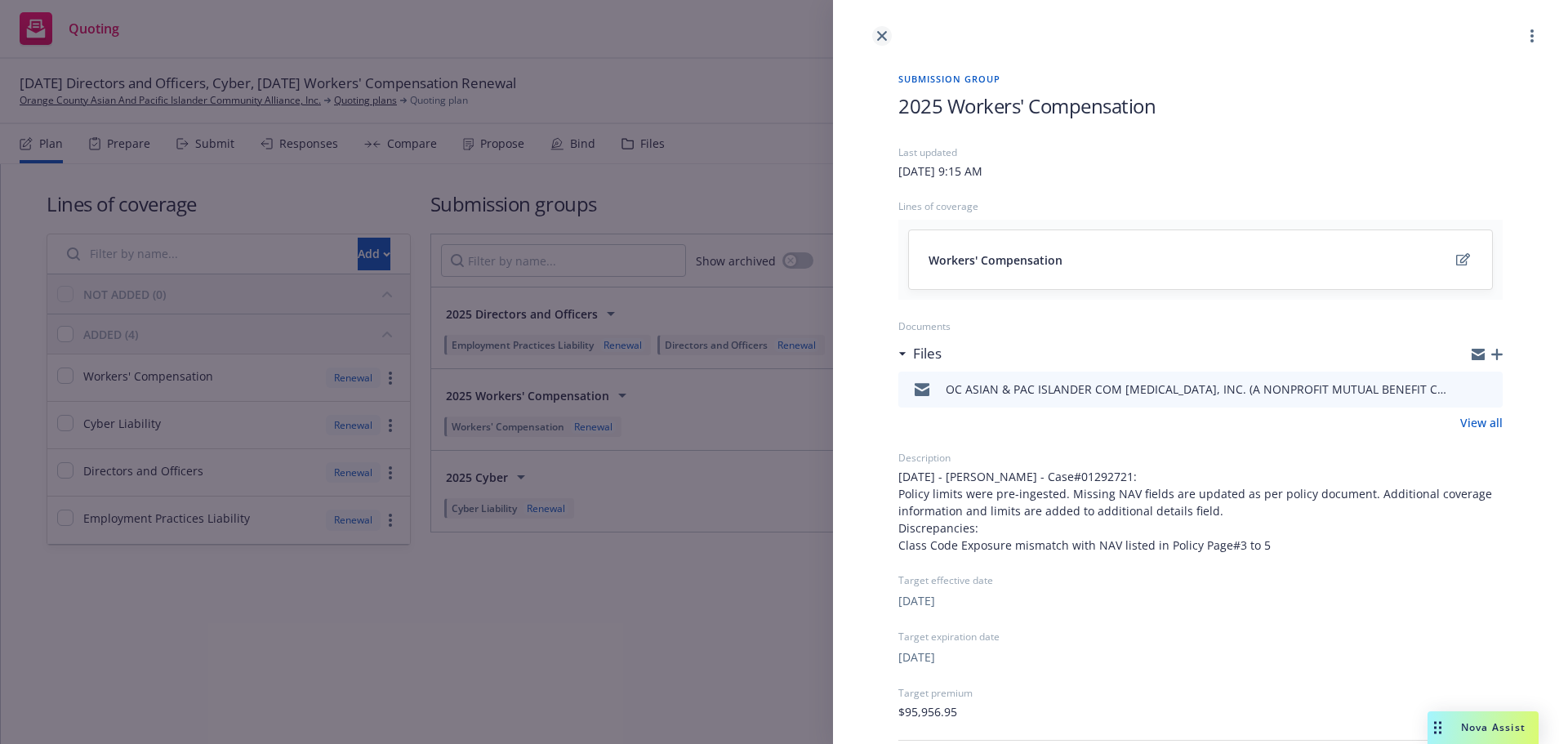
click at [879, 36] on icon "close" at bounding box center [882, 36] width 10 height 10
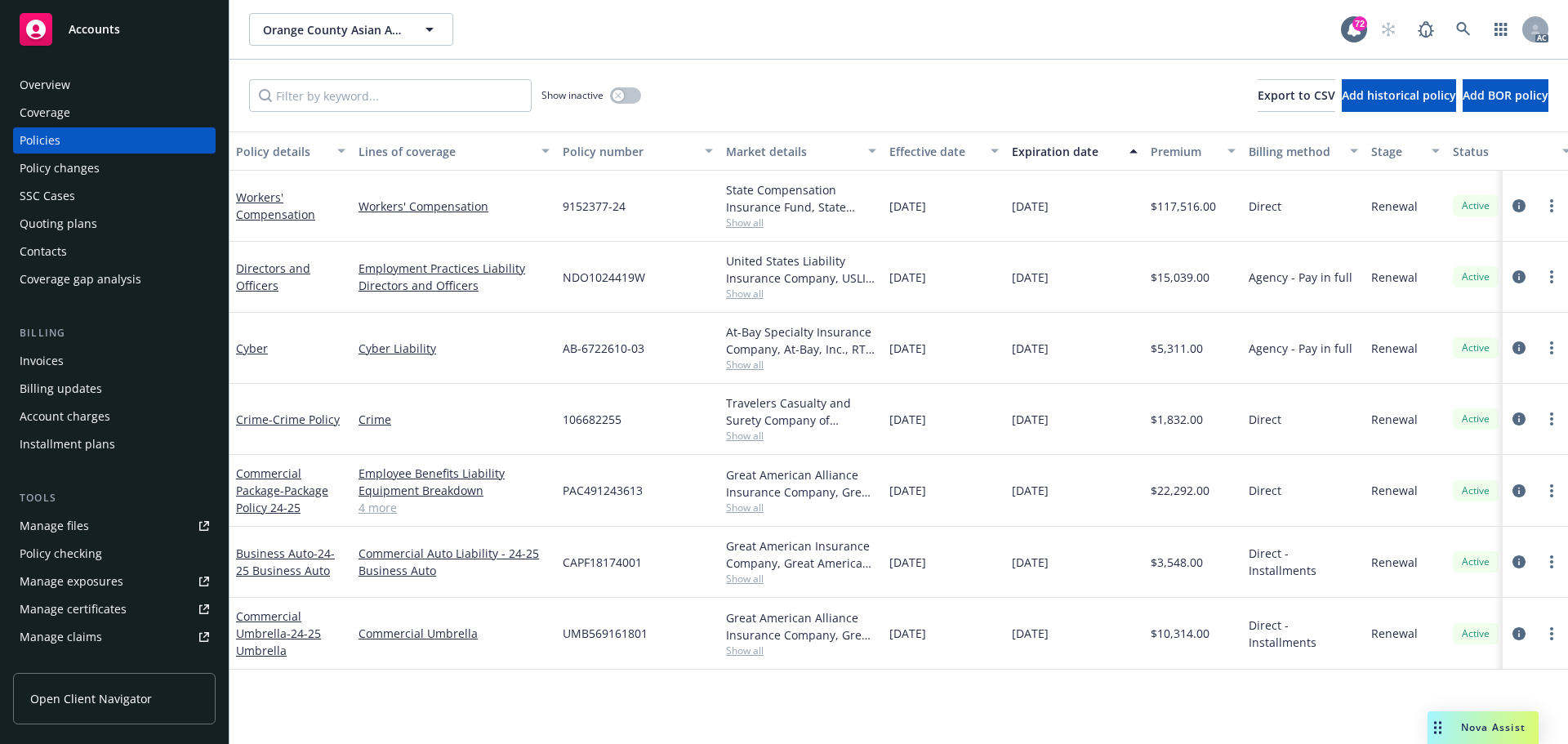
click at [70, 173] on div "Policy changes" at bounding box center [60, 167] width 80 height 26
